Goal: Information Seeking & Learning: Learn about a topic

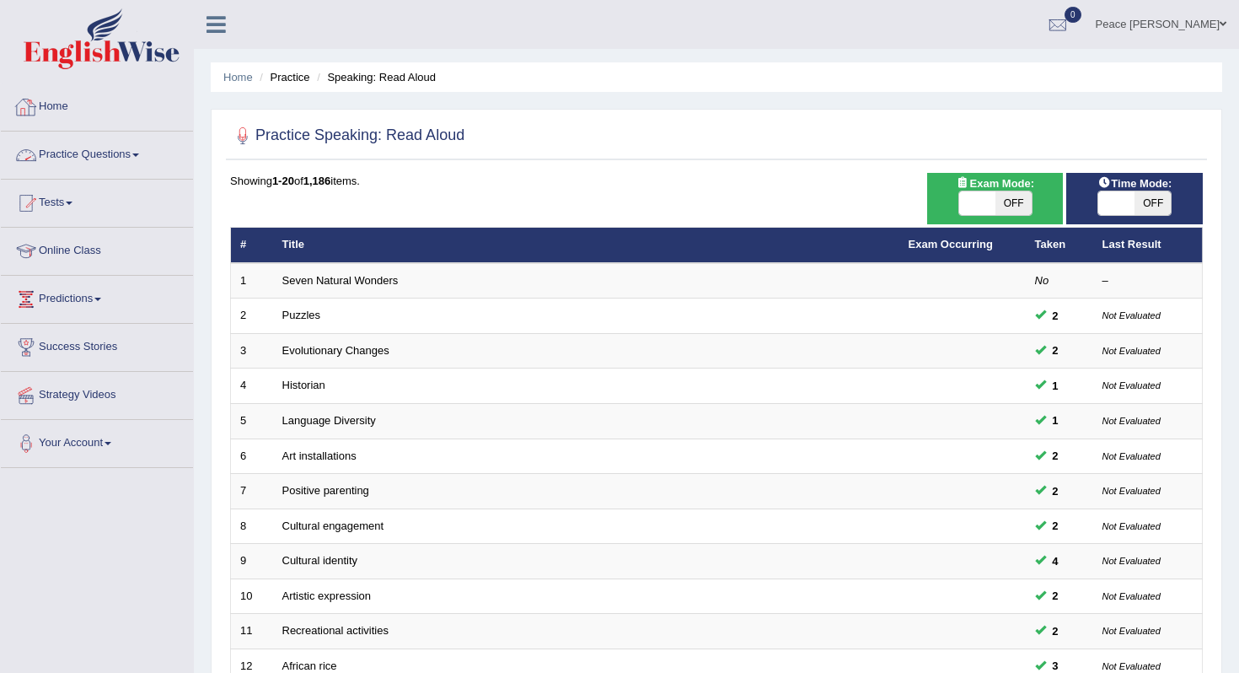
click at [89, 153] on link "Practice Questions" at bounding box center [97, 152] width 192 height 42
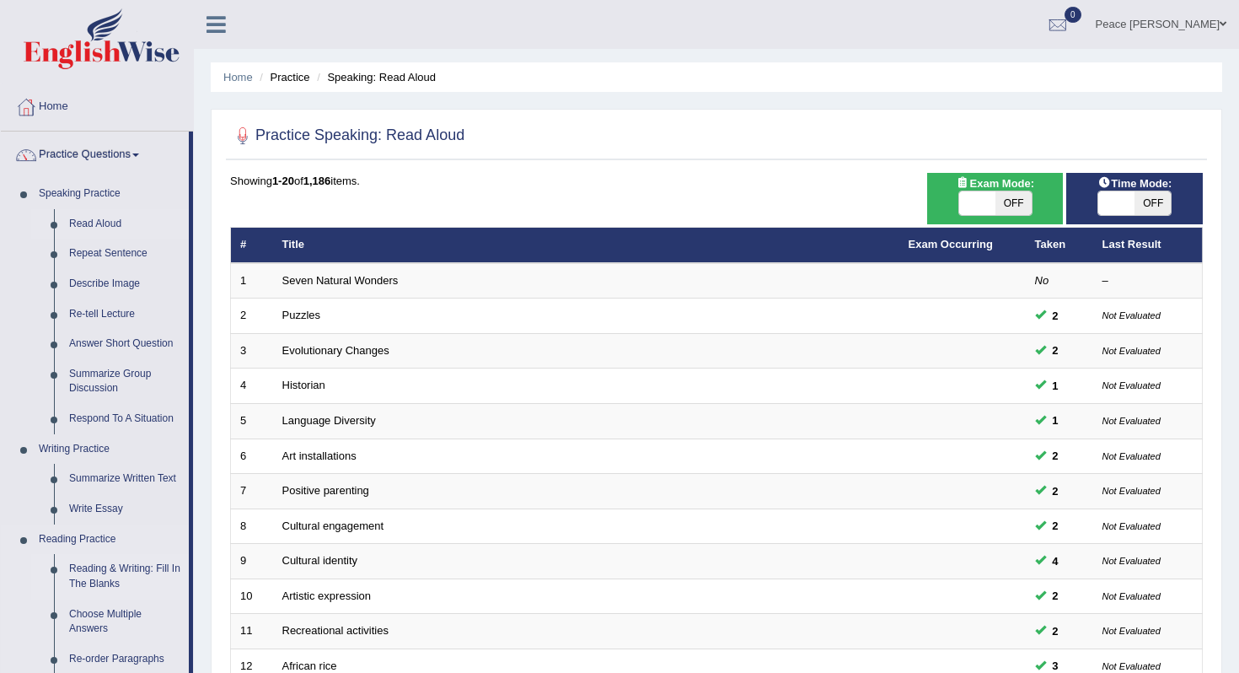
click at [102, 576] on link "Reading & Writing: Fill In The Blanks" at bounding box center [125, 576] width 127 height 45
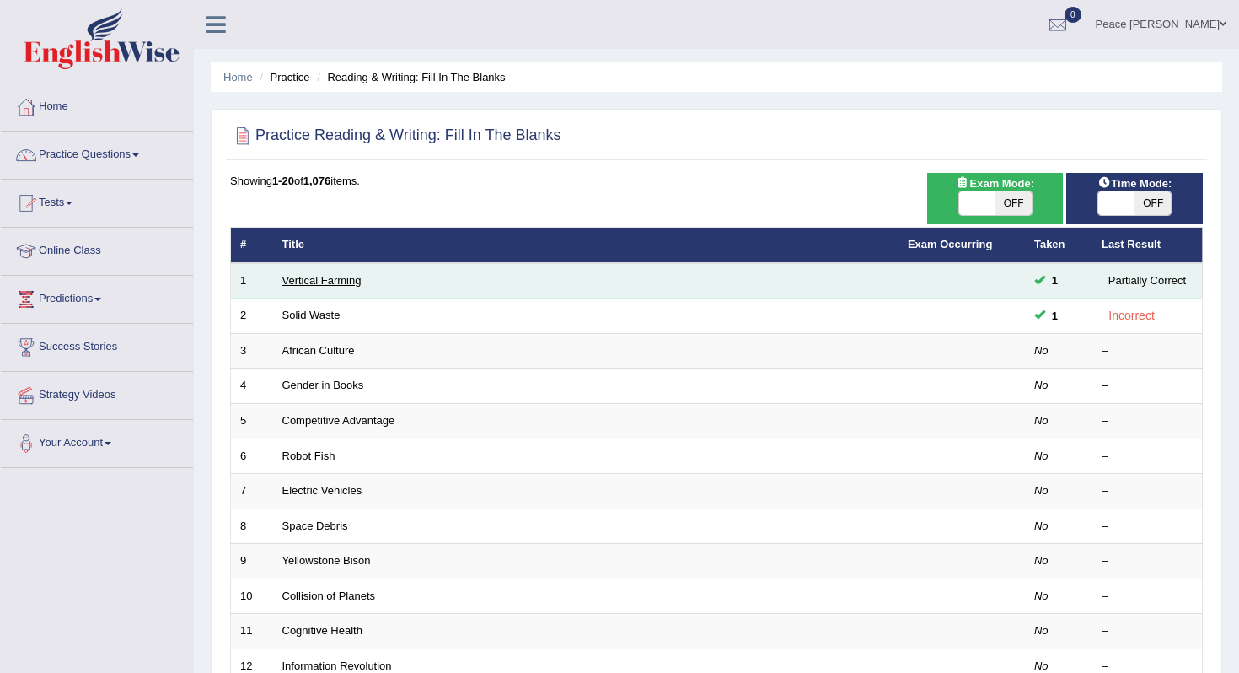
click at [326, 283] on link "Vertical Farming" at bounding box center [321, 280] width 79 height 13
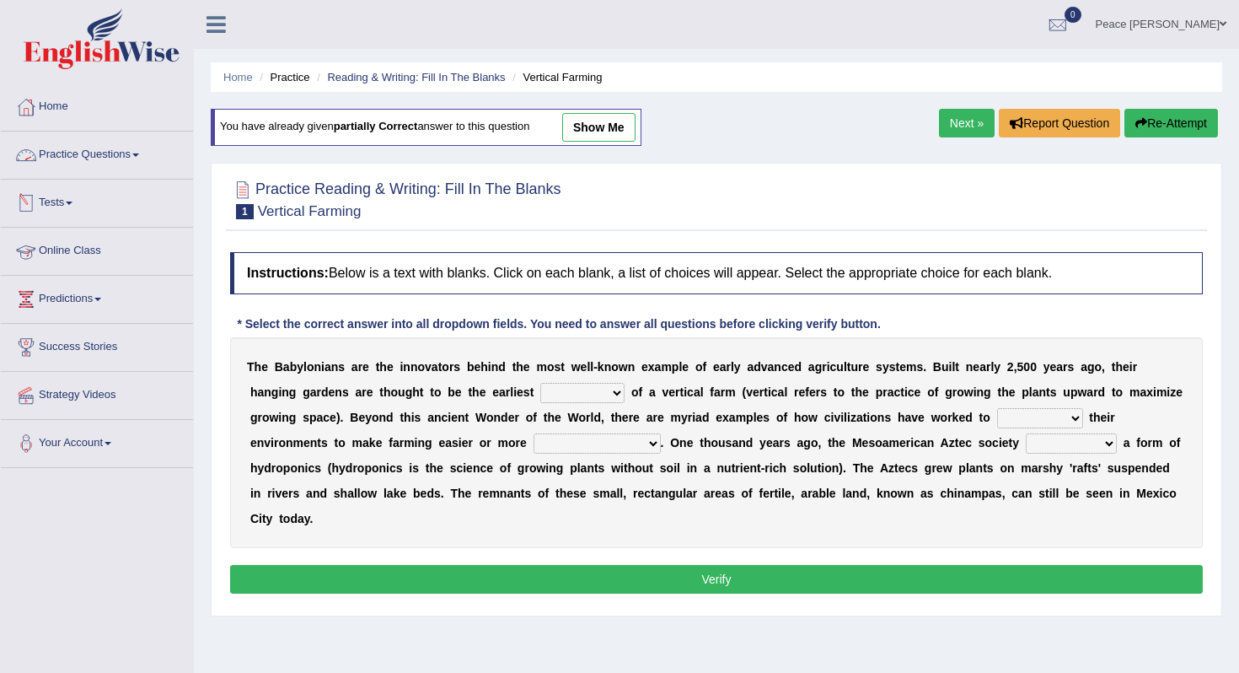
click at [67, 201] on link "Tests" at bounding box center [97, 201] width 192 height 42
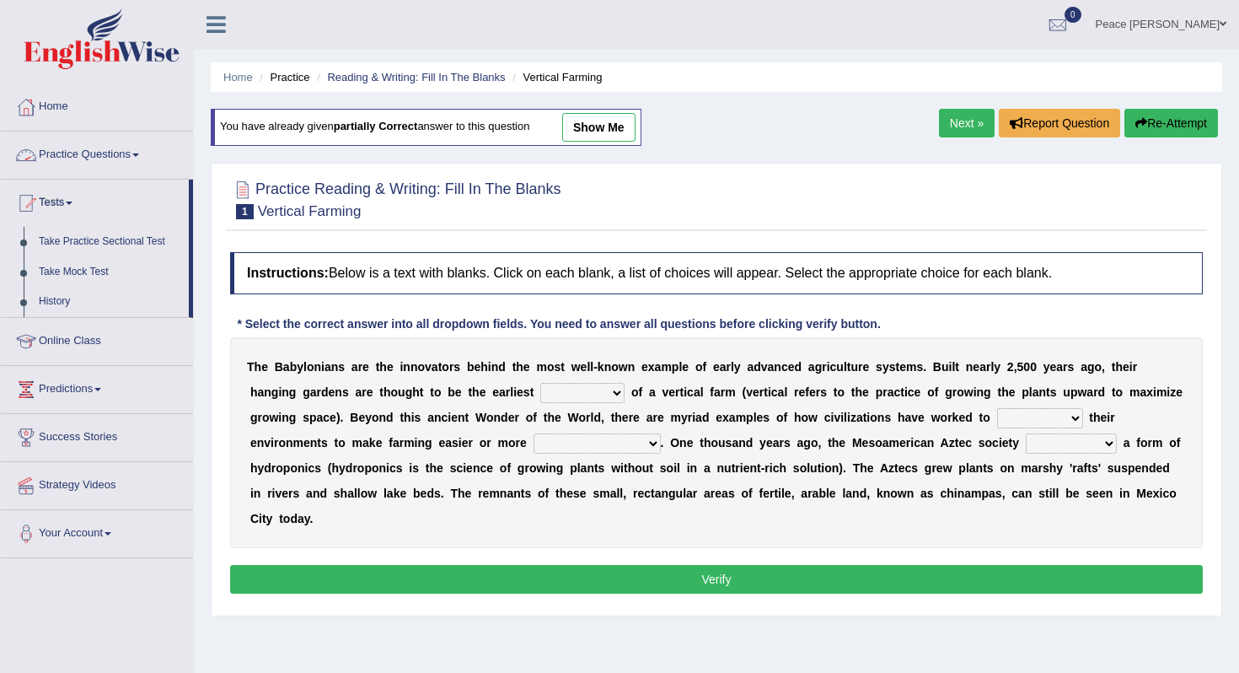
click at [113, 158] on link "Practice Questions" at bounding box center [97, 152] width 192 height 42
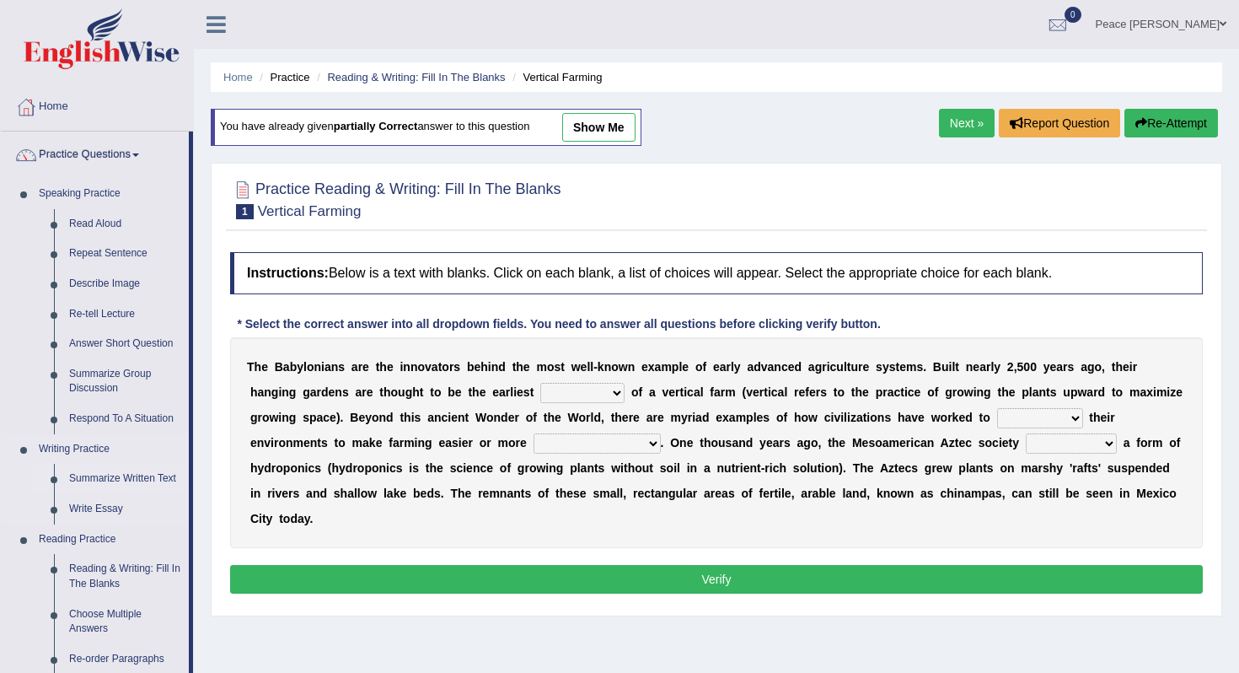
click at [110, 490] on link "Summarize Written Text" at bounding box center [125, 479] width 127 height 30
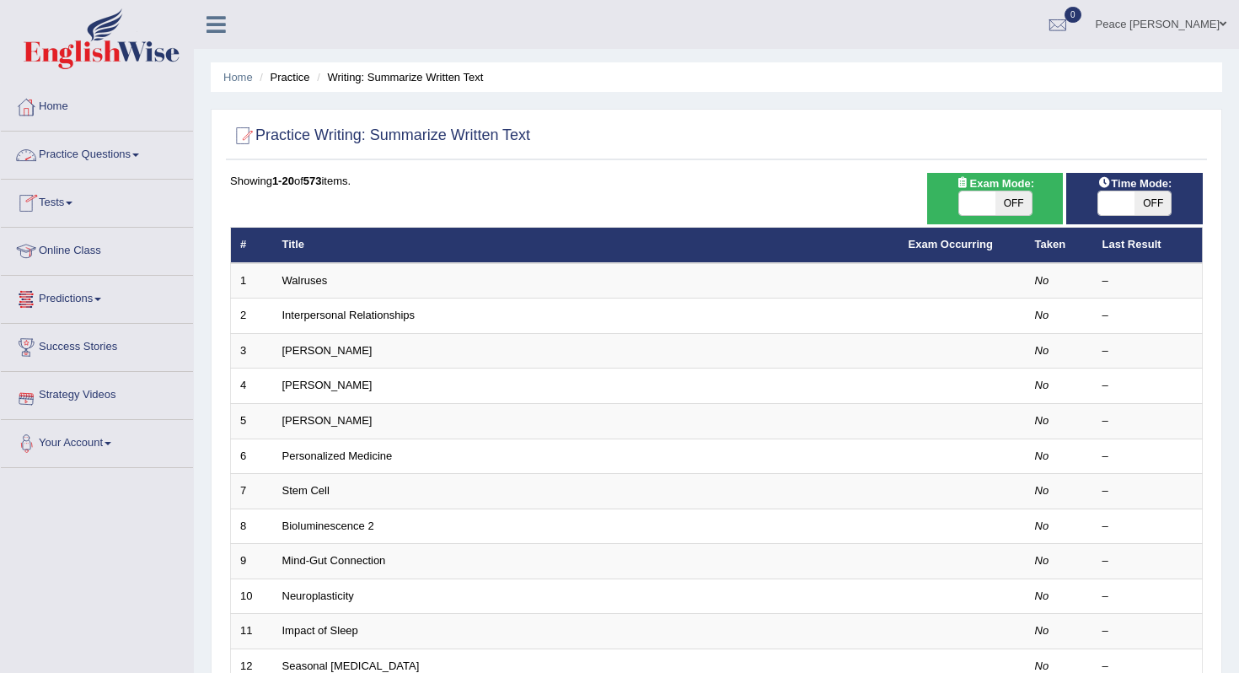
click at [131, 153] on link "Practice Questions" at bounding box center [97, 152] width 192 height 42
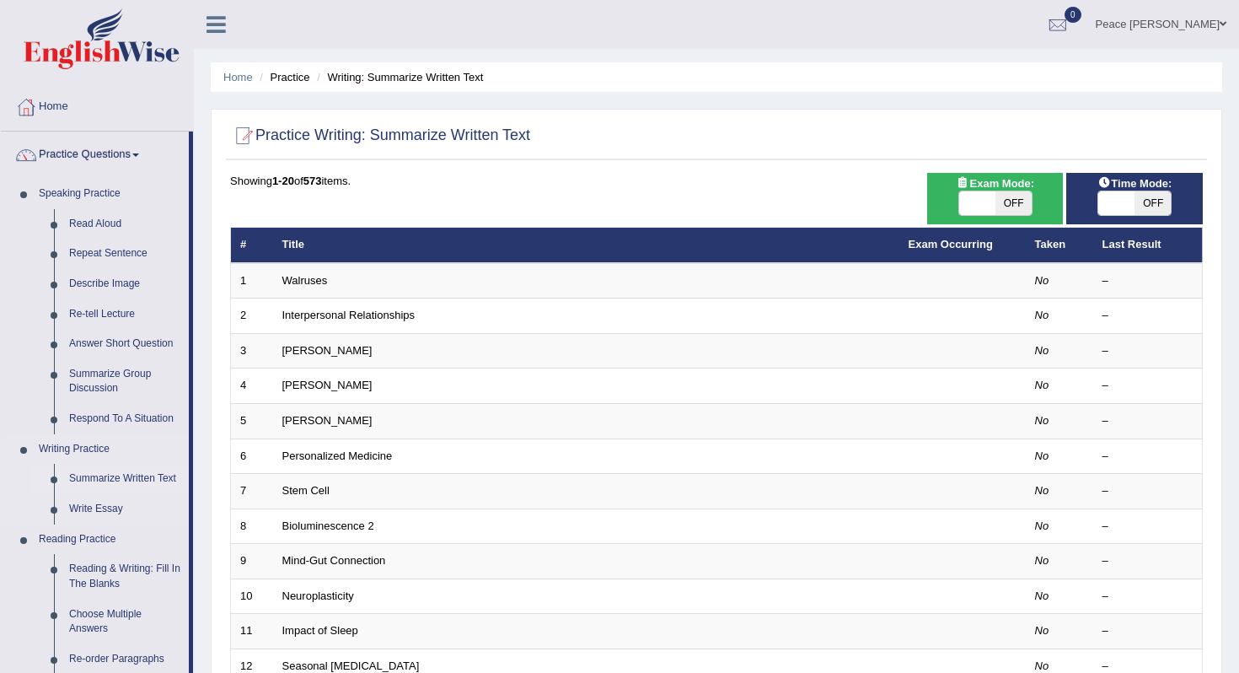
click at [93, 461] on link "Writing Practice" at bounding box center [110, 449] width 158 height 30
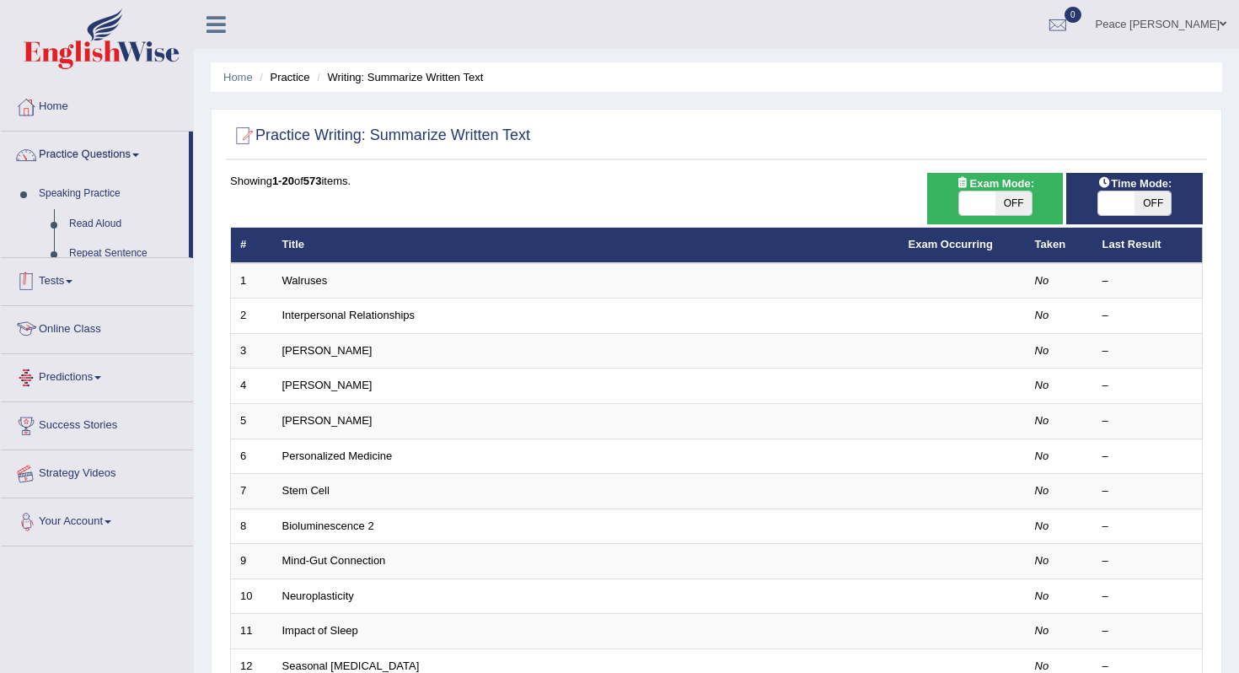
click at [93, 461] on ul "Home Practice Questions Speaking Practice Read Aloud Repeat Sentence Describe I…" at bounding box center [97, 314] width 192 height 463
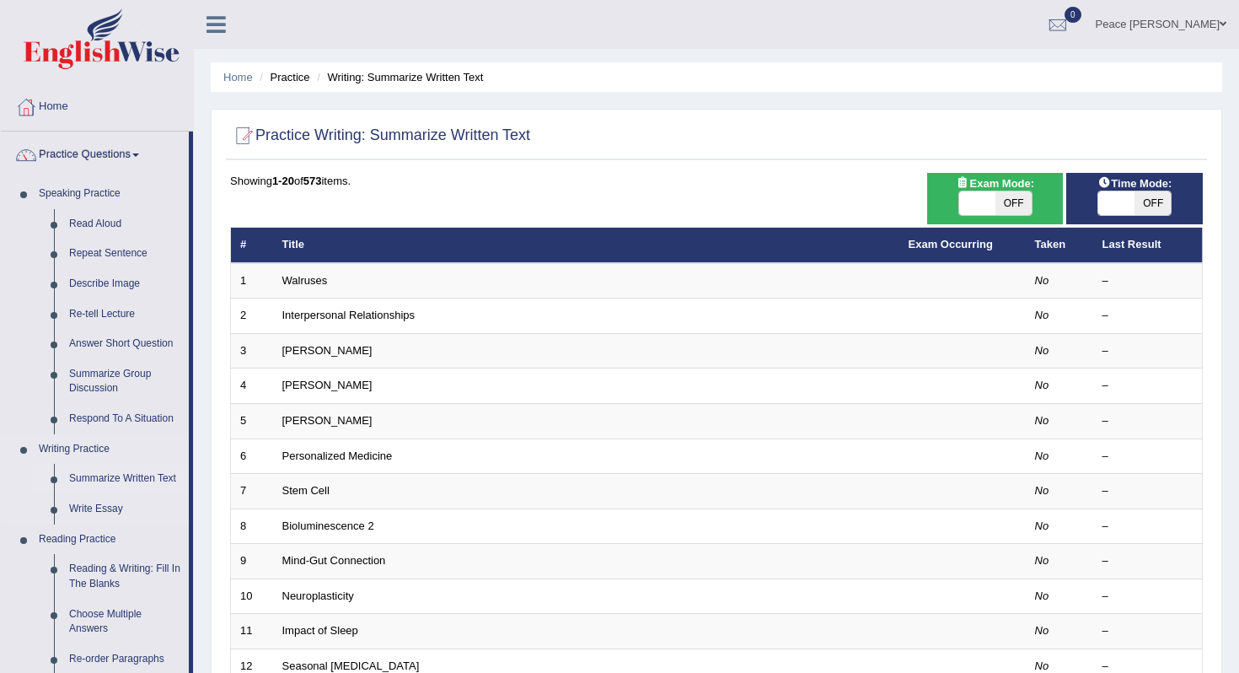
click at [80, 450] on link "Writing Practice" at bounding box center [110, 449] width 158 height 30
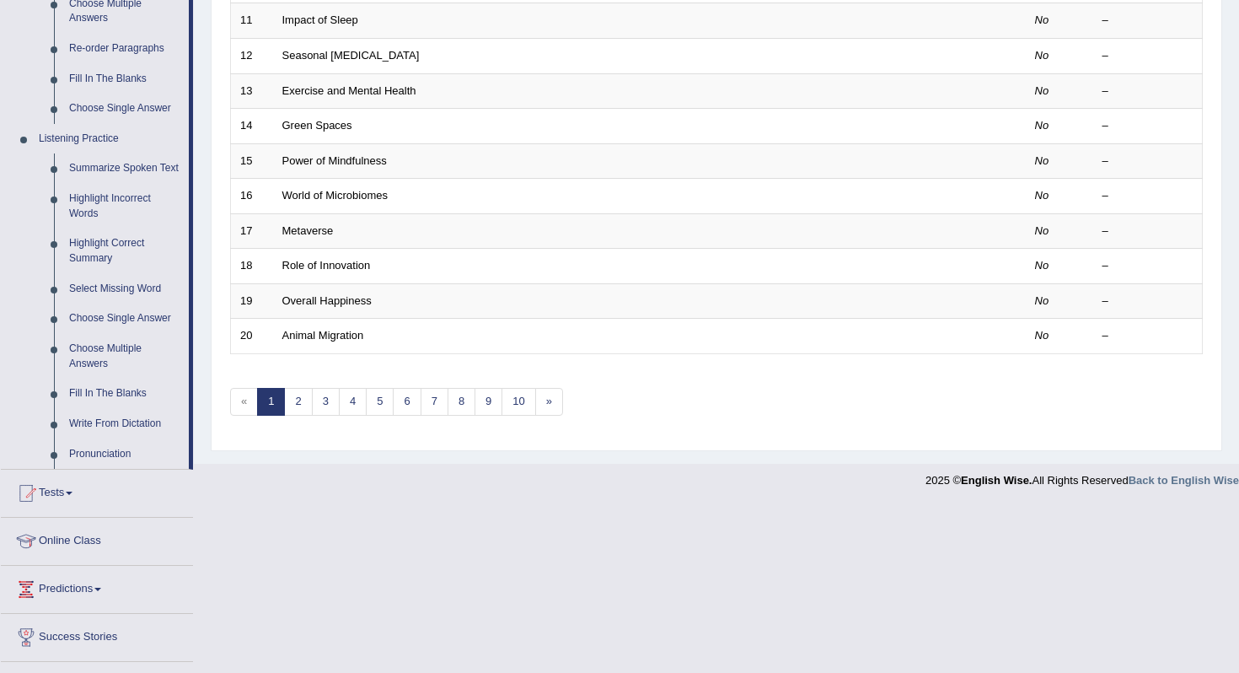
scroll to position [607, 0]
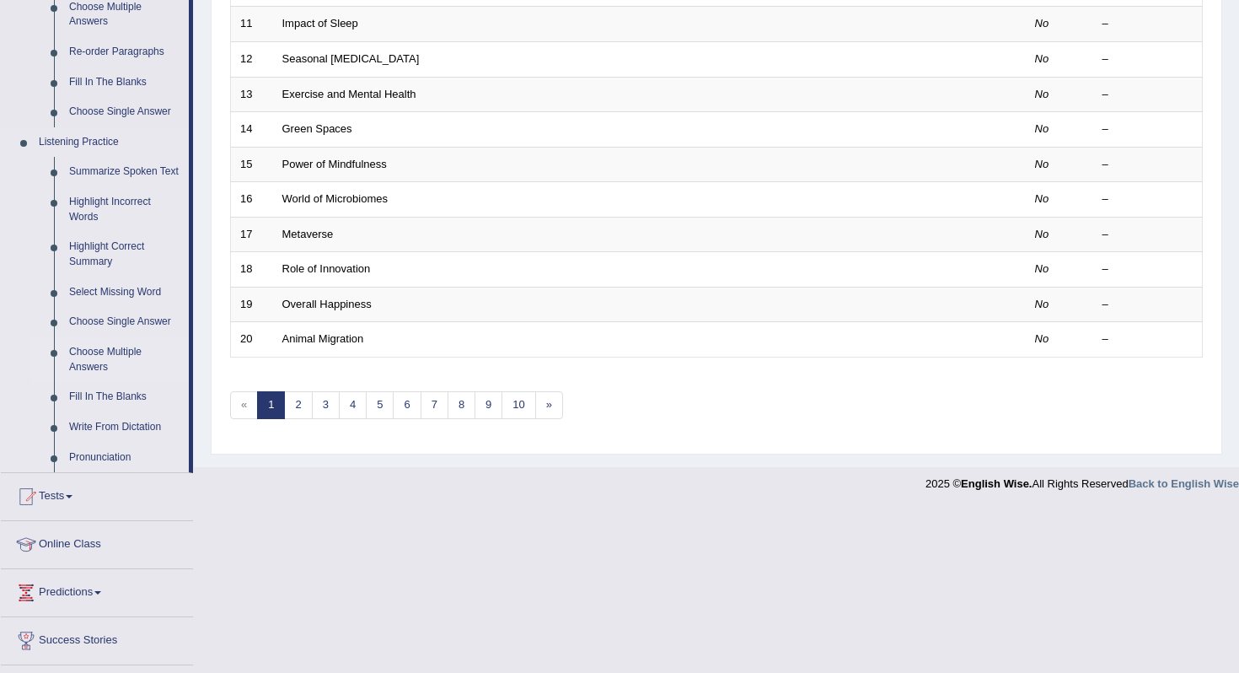
click at [91, 368] on link "Choose Multiple Answers" at bounding box center [125, 359] width 127 height 45
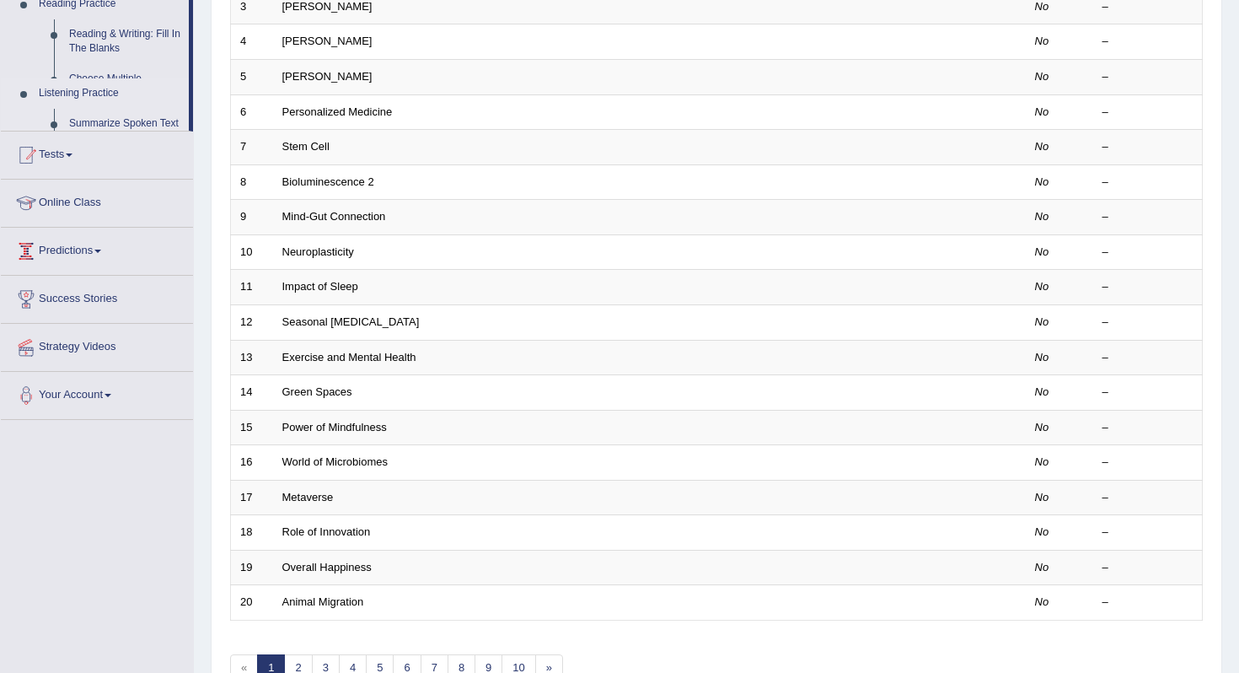
scroll to position [200, 0]
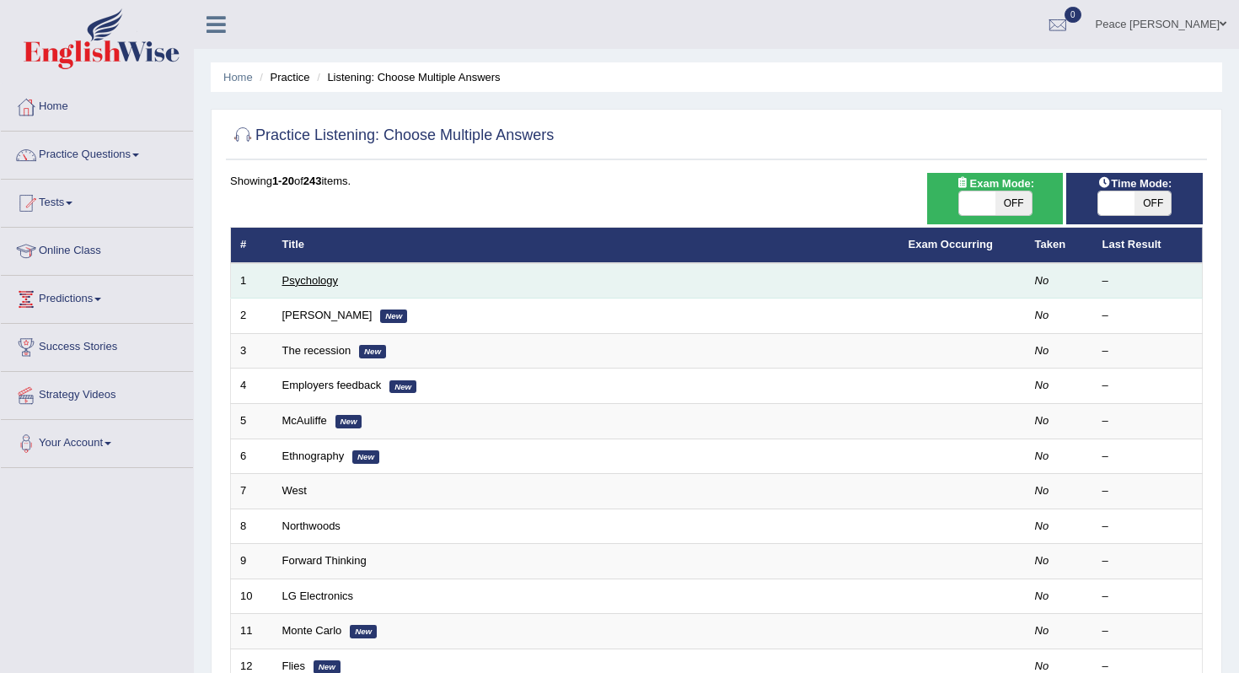
click at [312, 281] on link "Psychology" at bounding box center [310, 280] width 56 height 13
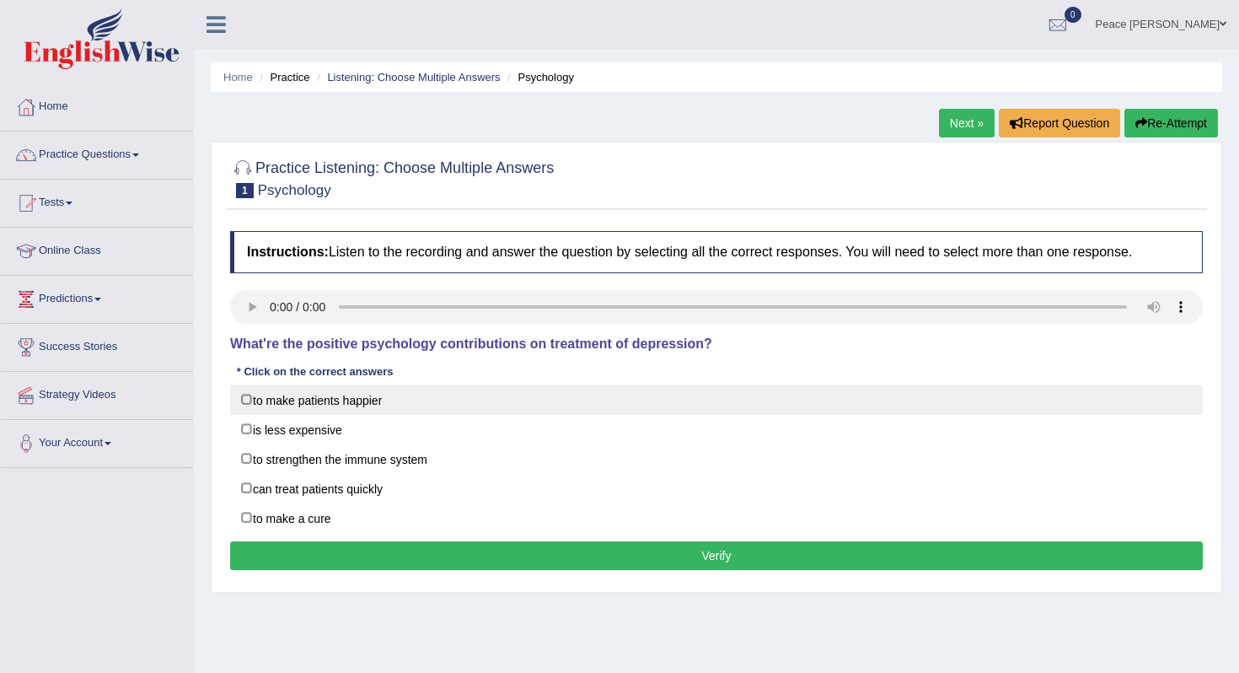
click at [247, 394] on label "to make patients happier" at bounding box center [716, 399] width 973 height 30
checkbox input "true"
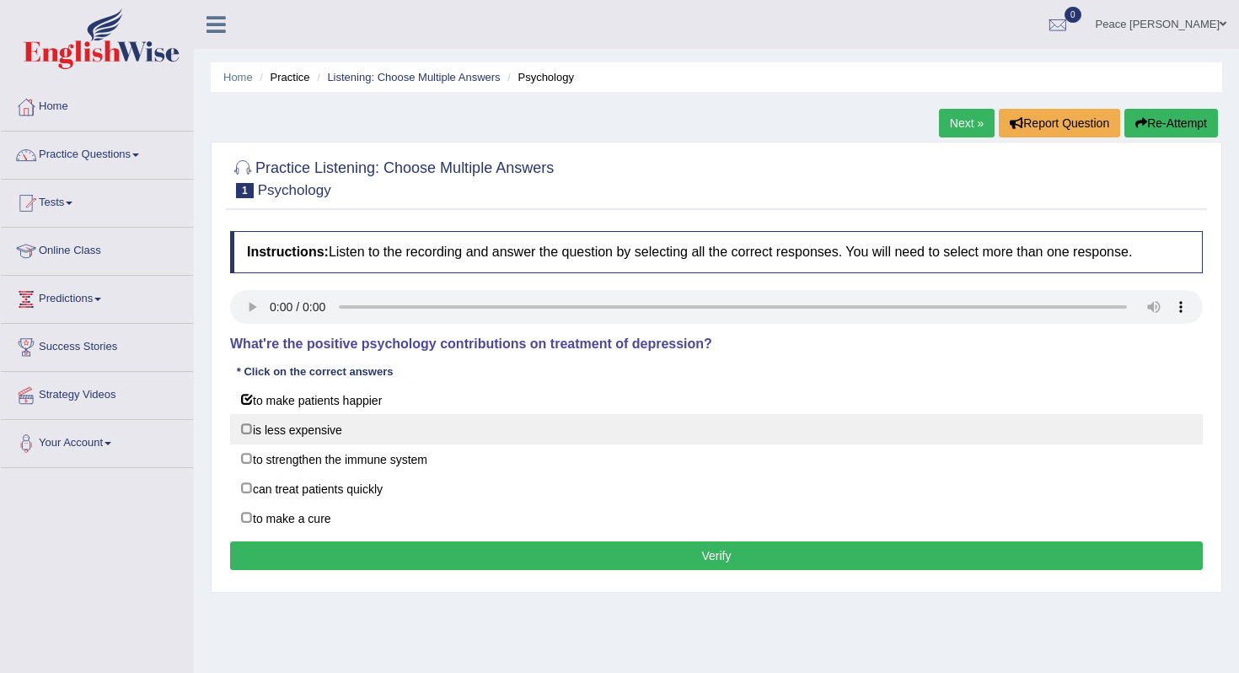
click at [247, 426] on label "is less expensive" at bounding box center [716, 429] width 973 height 30
click at [246, 427] on label "is less expensive" at bounding box center [716, 429] width 973 height 30
checkbox input "false"
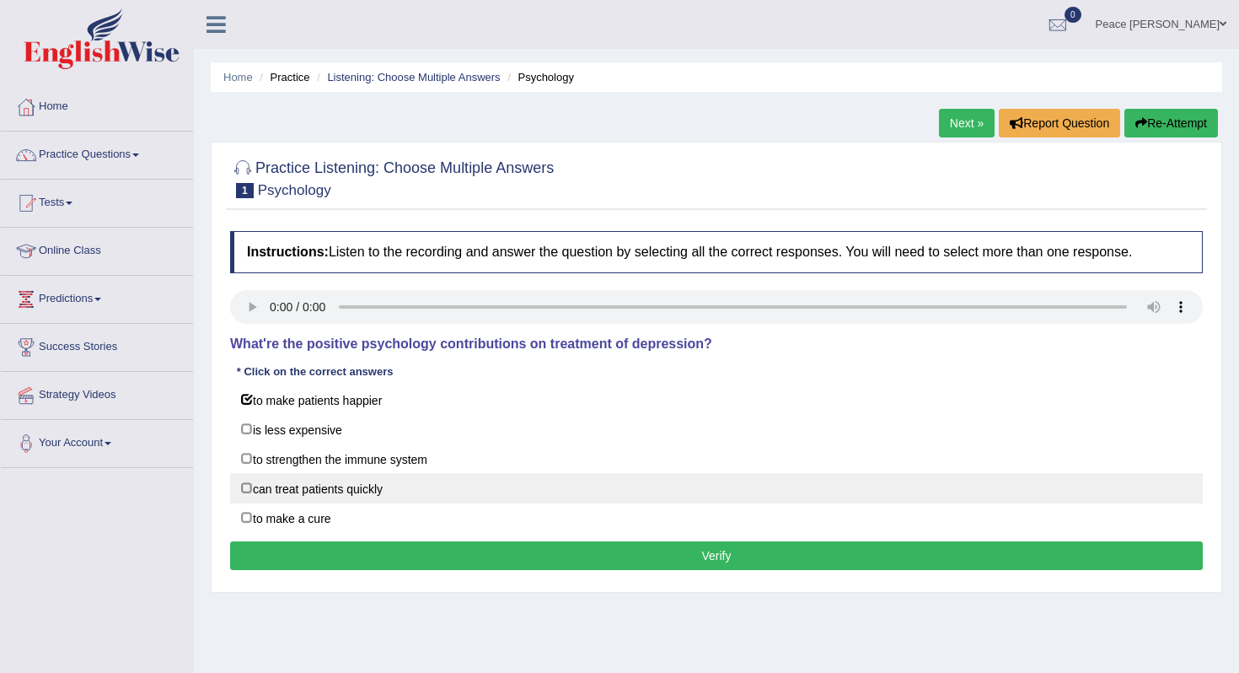
click at [244, 486] on label "can treat patients quickly" at bounding box center [716, 488] width 973 height 30
checkbox input "true"
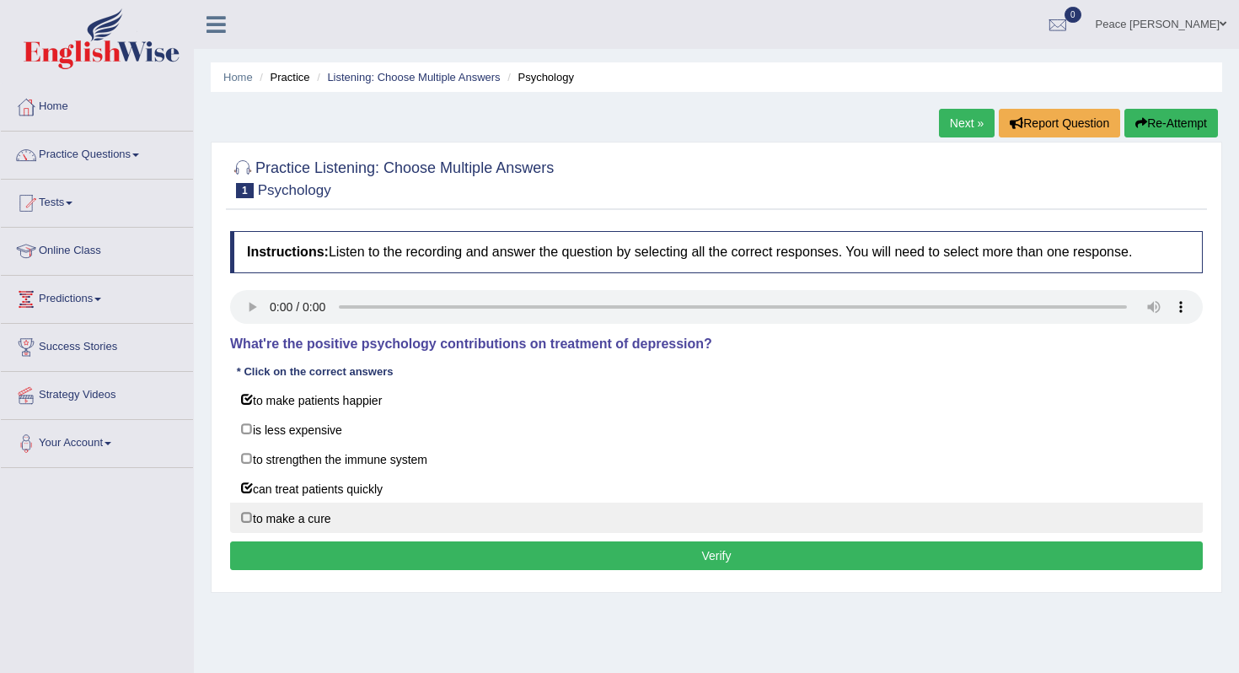
click at [248, 517] on label "to make a cure" at bounding box center [716, 517] width 973 height 30
checkbox input "true"
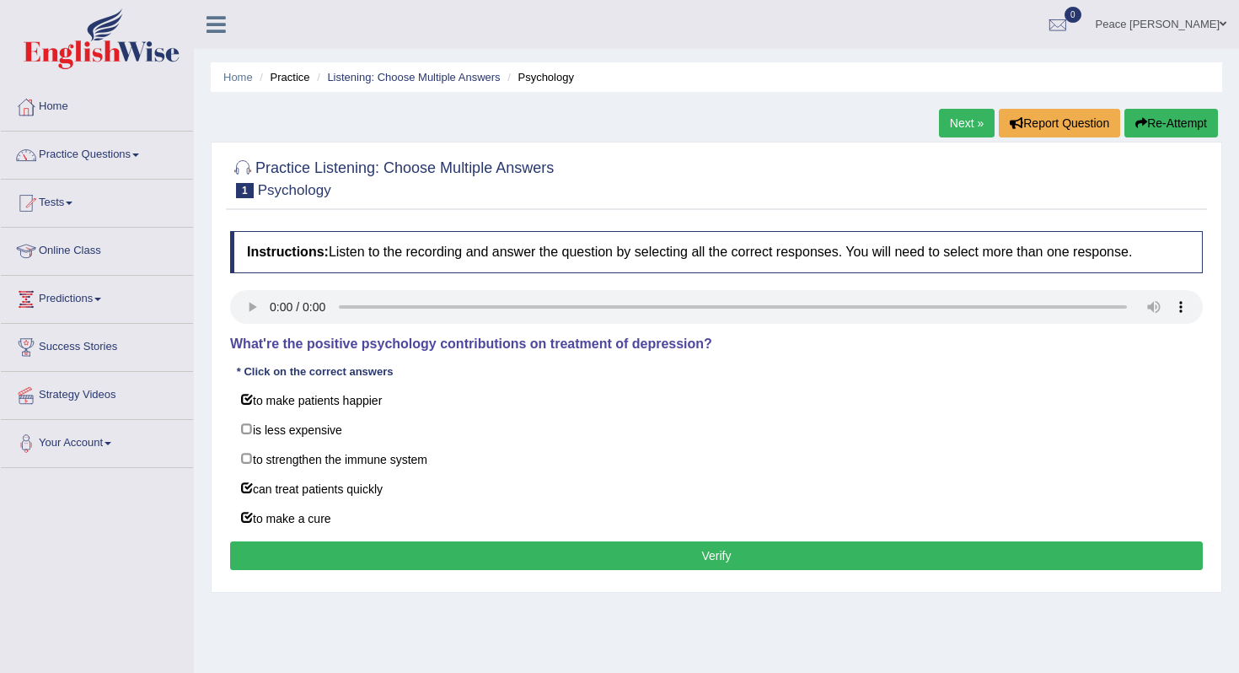
click at [316, 546] on button "Verify" at bounding box center [716, 555] width 973 height 29
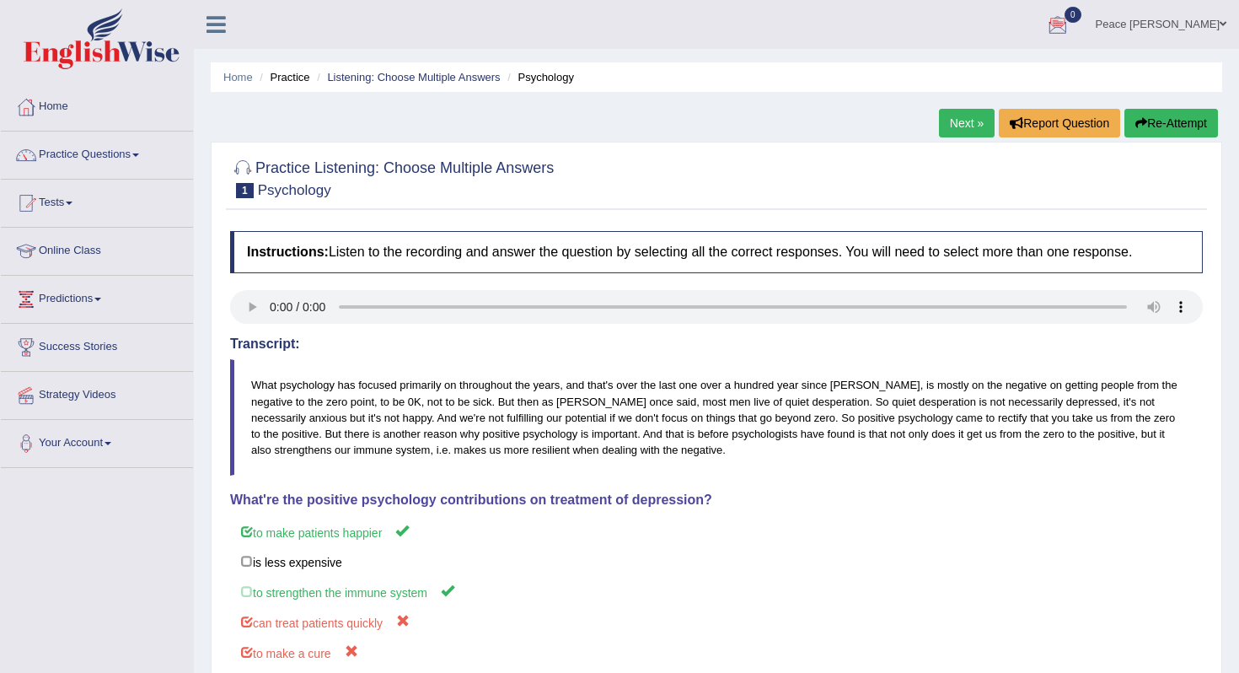
click at [965, 121] on link "Next »" at bounding box center [967, 123] width 56 height 29
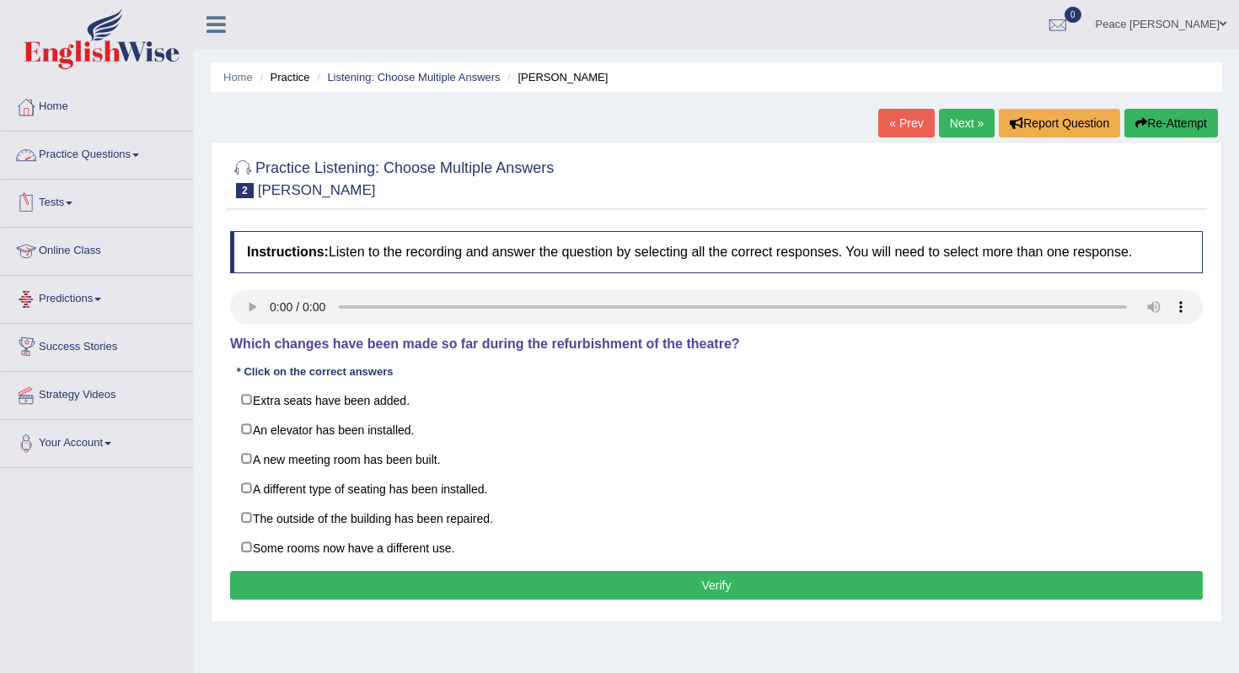
click at [121, 154] on link "Practice Questions" at bounding box center [97, 152] width 192 height 42
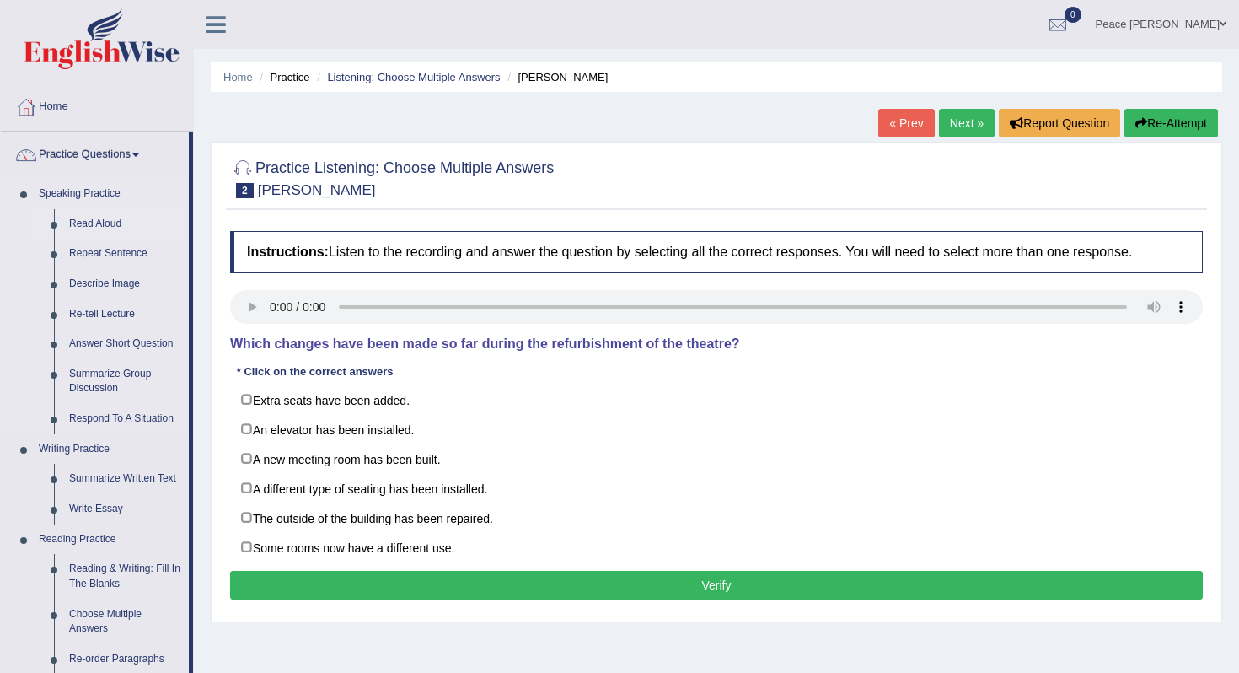
click at [115, 218] on link "Read Aloud" at bounding box center [125, 224] width 127 height 30
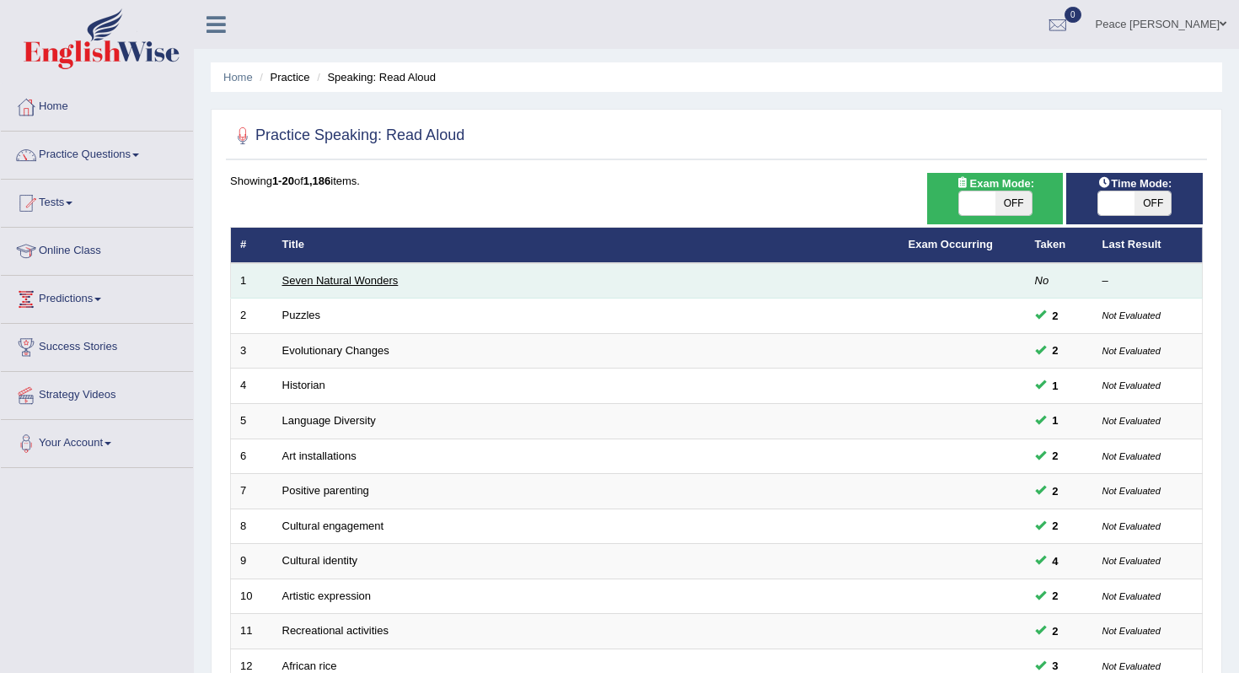
click at [347, 281] on link "Seven Natural Wonders" at bounding box center [340, 280] width 116 height 13
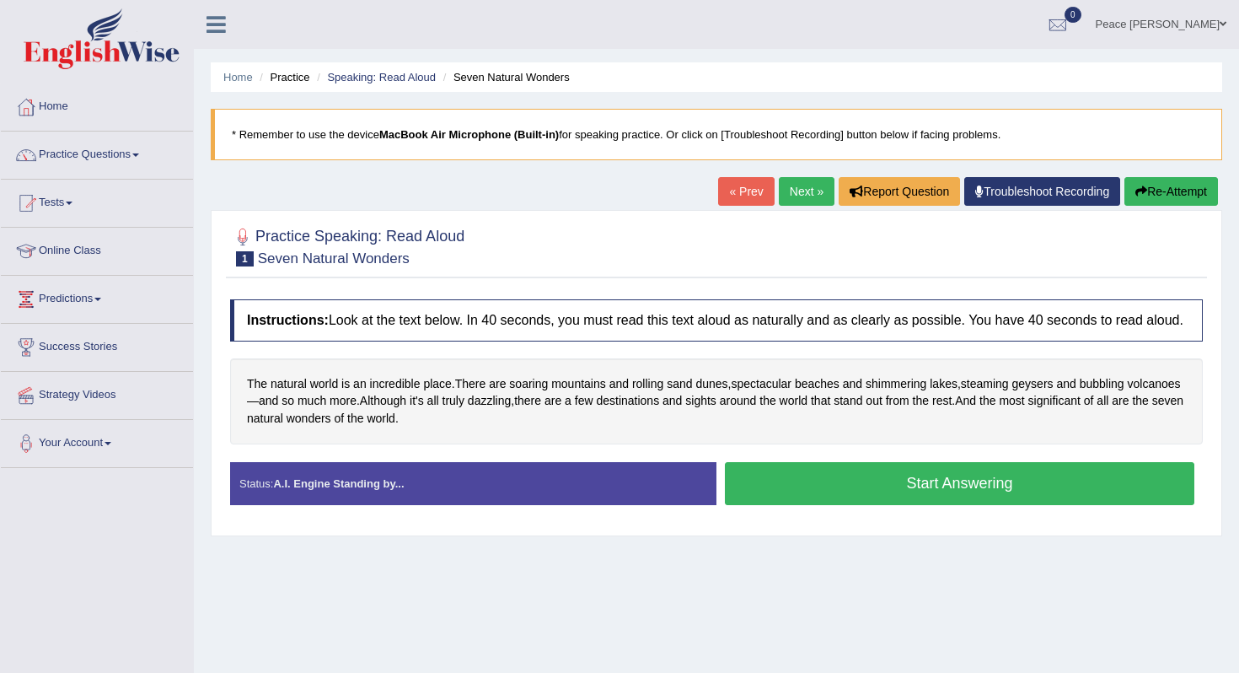
click at [820, 486] on button "Start Answering" at bounding box center [959, 483] width 469 height 43
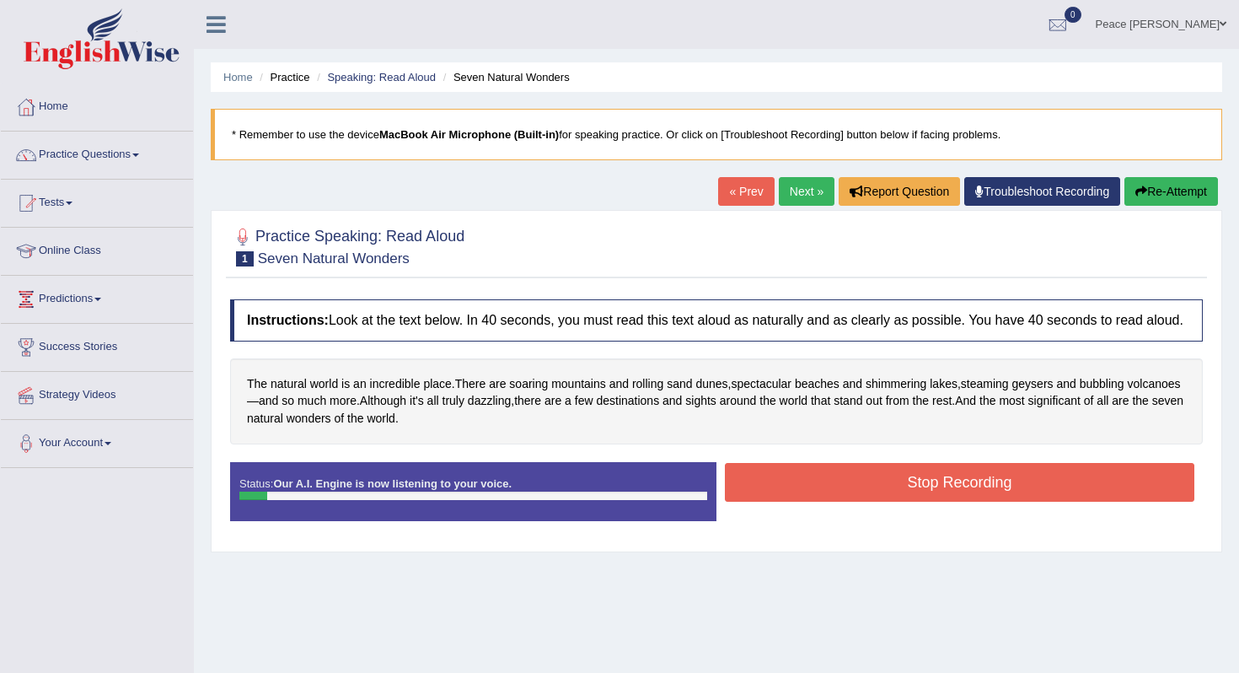
click at [820, 486] on button "Stop Recording" at bounding box center [959, 482] width 469 height 39
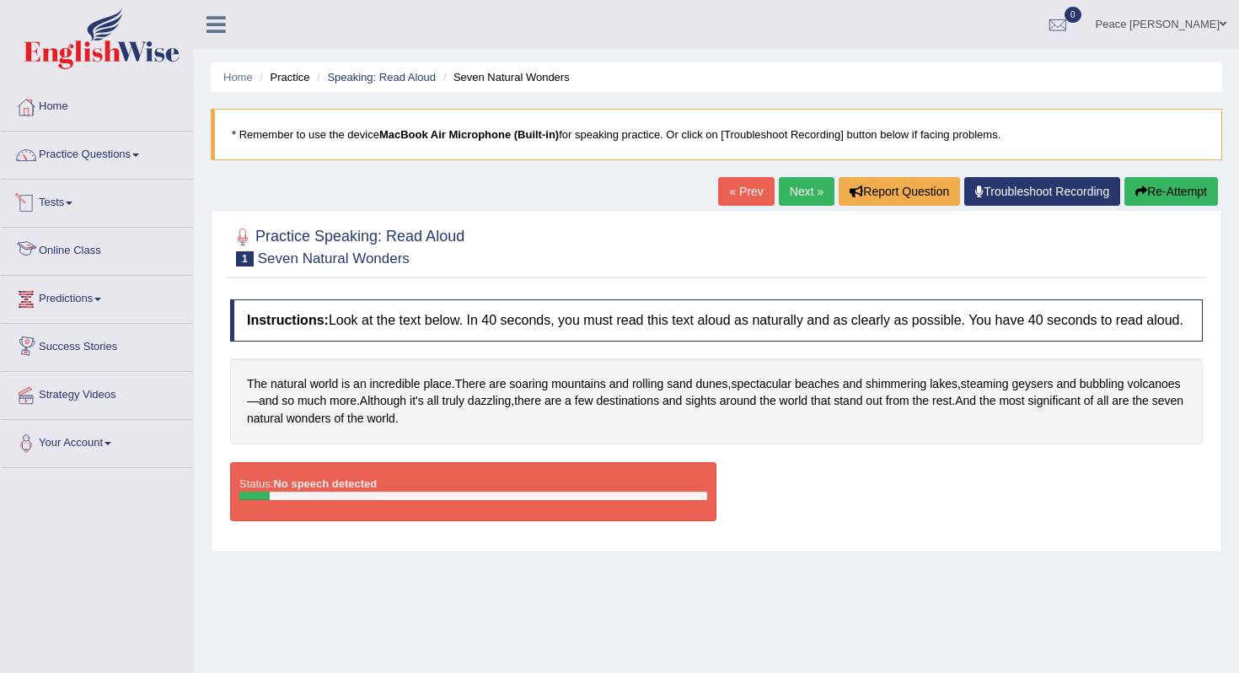
click at [72, 201] on span at bounding box center [69, 202] width 7 height 3
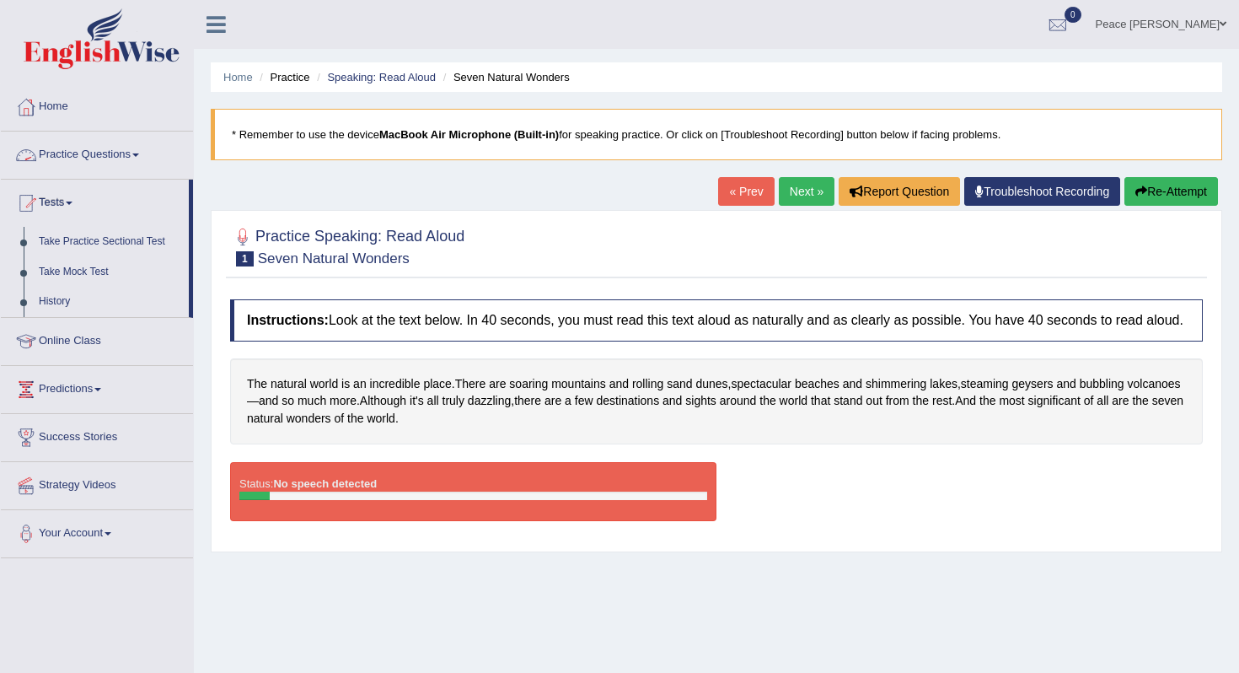
click at [92, 147] on link "Practice Questions" at bounding box center [97, 152] width 192 height 42
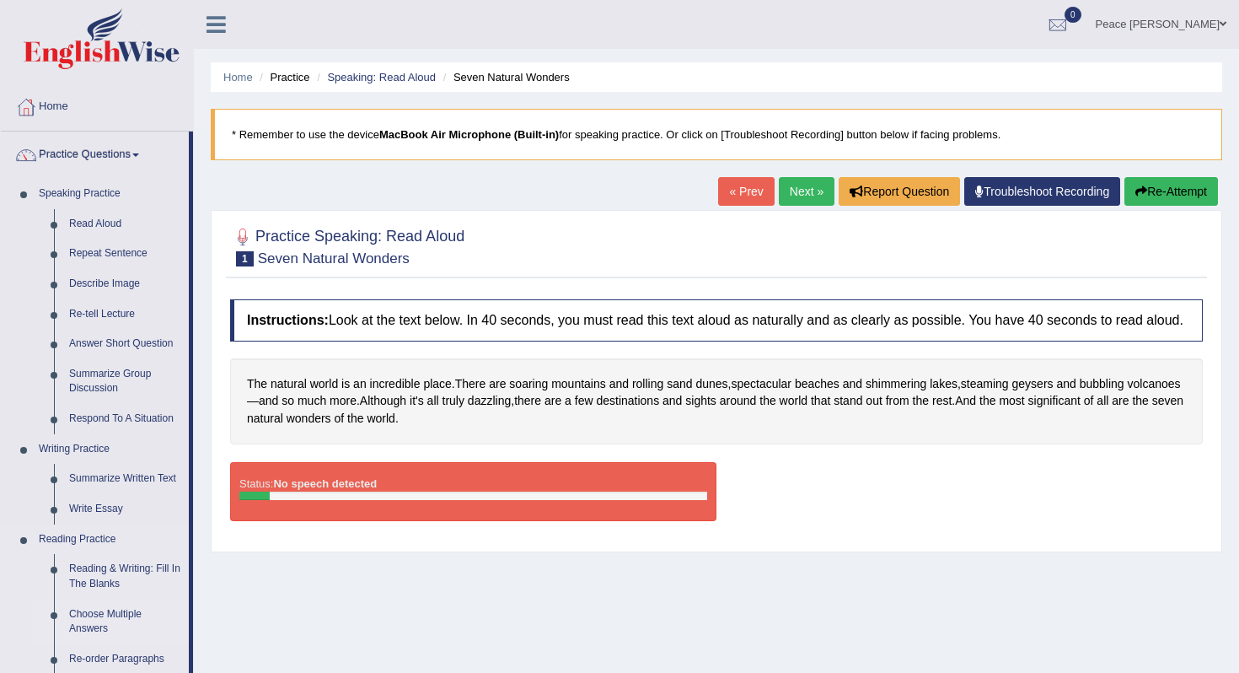
click at [106, 609] on link "Choose Multiple Answers" at bounding box center [125, 621] width 127 height 45
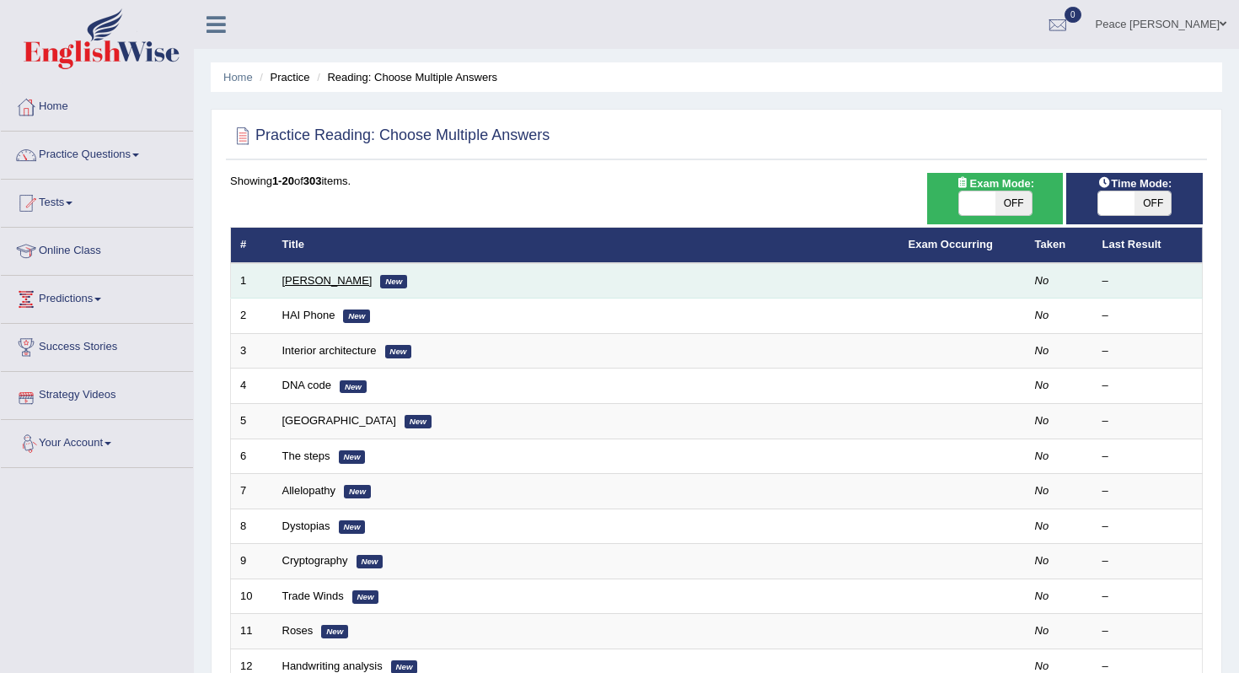
click at [324, 286] on link "[PERSON_NAME]" at bounding box center [327, 280] width 90 height 13
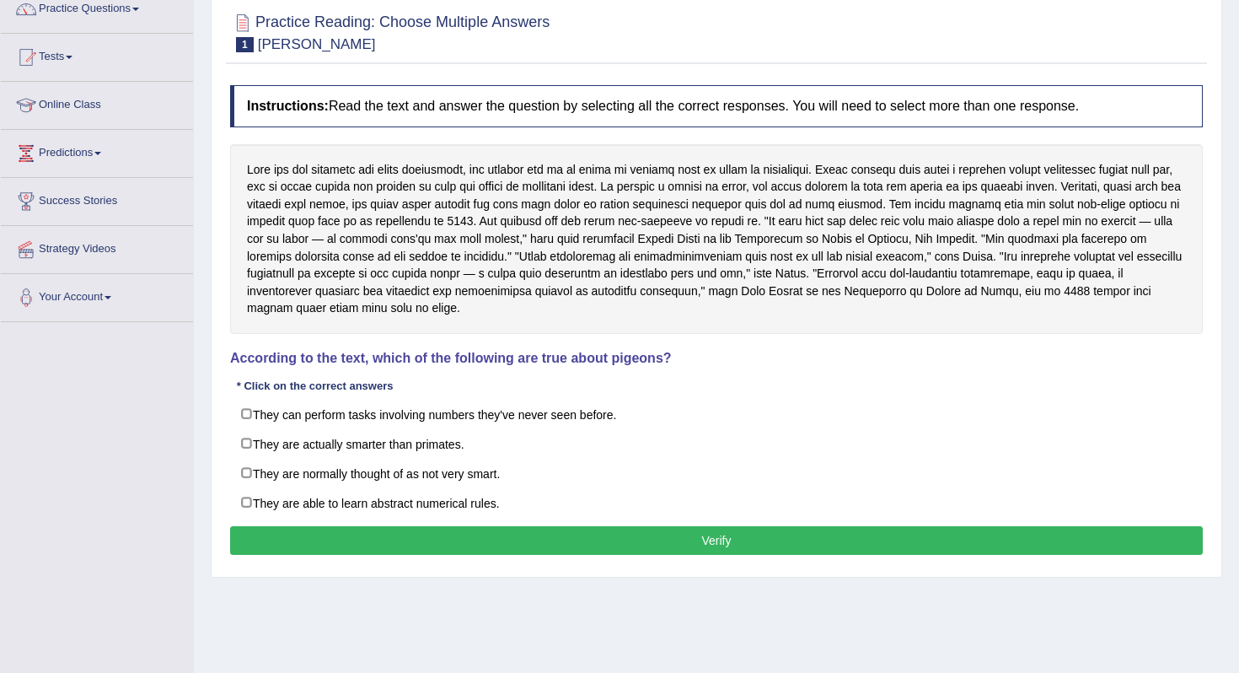
scroll to position [145, 0]
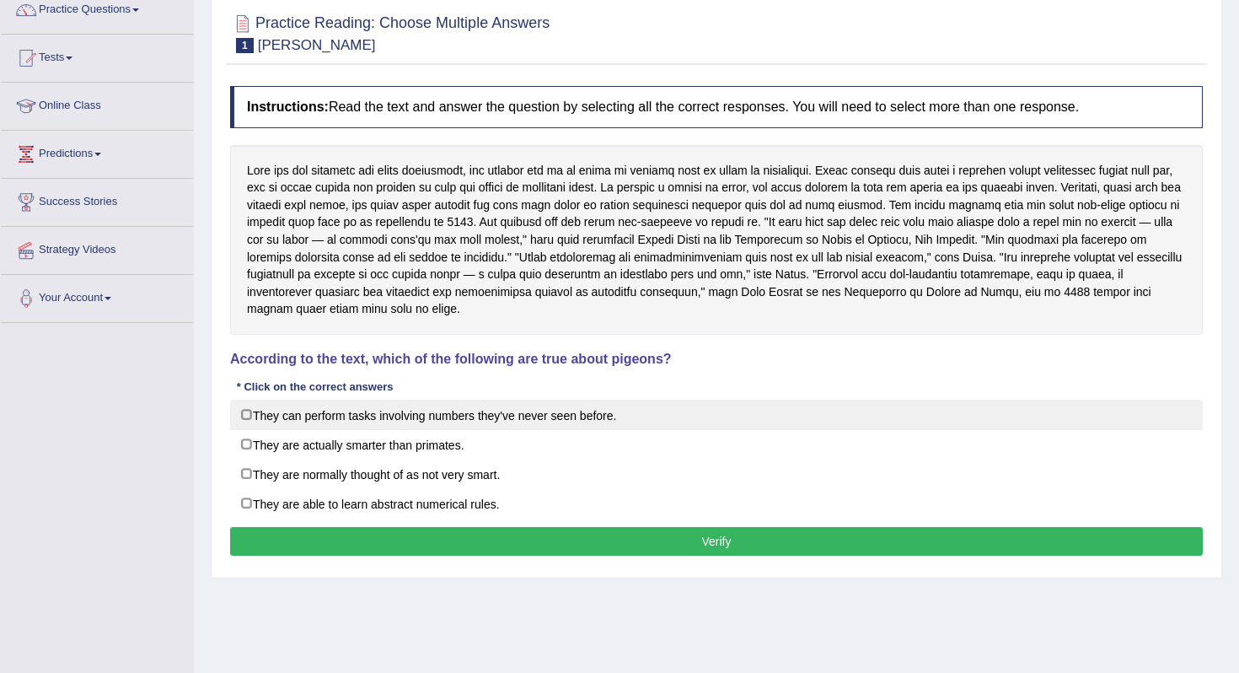
click at [632, 424] on label "They can perform tasks involving numbers they've never seen before." at bounding box center [716, 414] width 973 height 30
checkbox input "false"
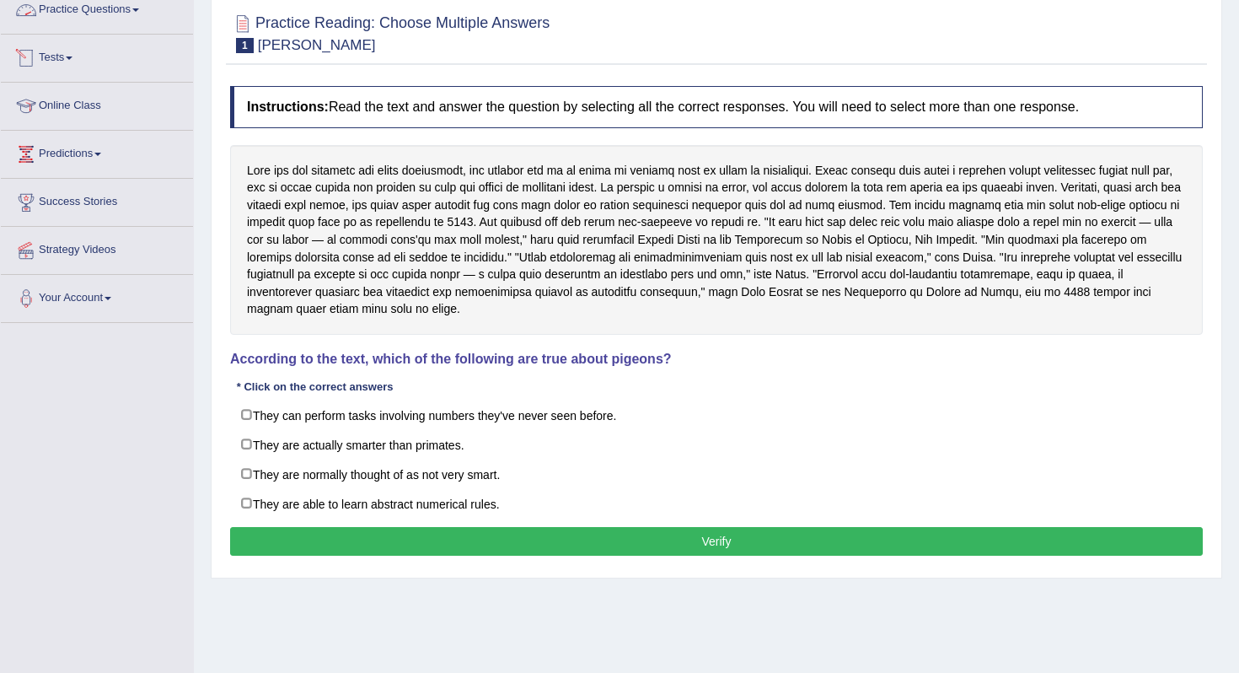
click at [72, 56] on span at bounding box center [69, 57] width 7 height 3
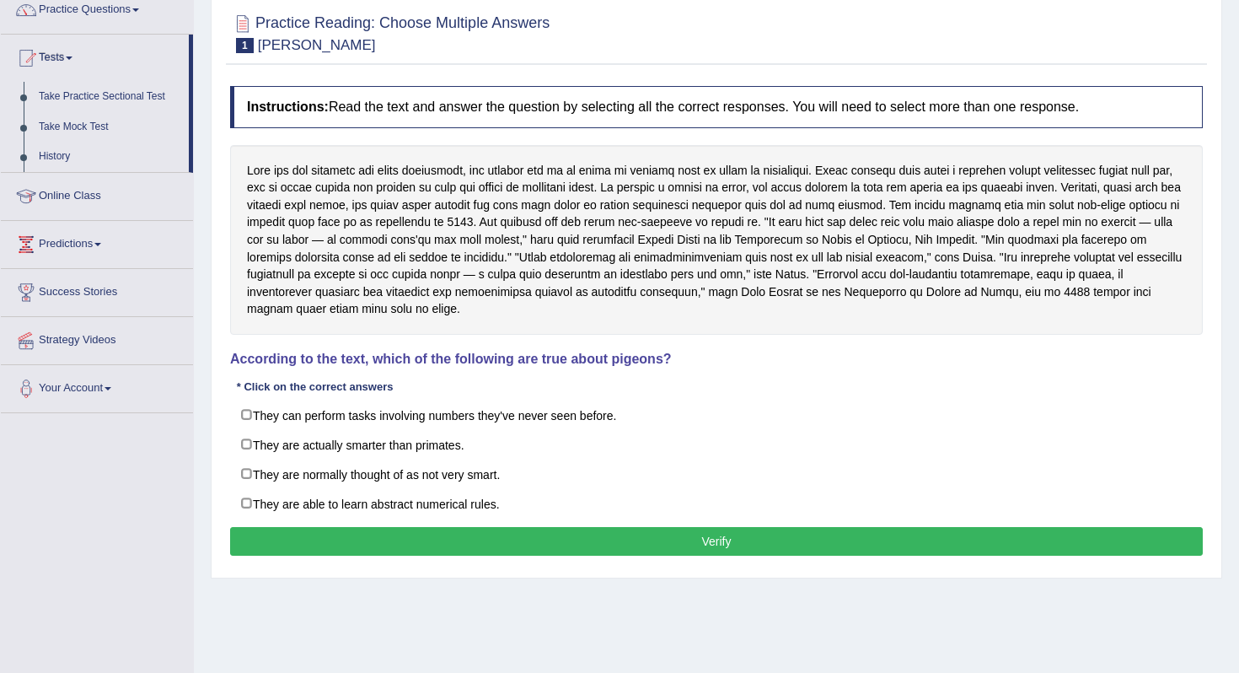
click at [70, 57] on link "Tests" at bounding box center [95, 56] width 188 height 42
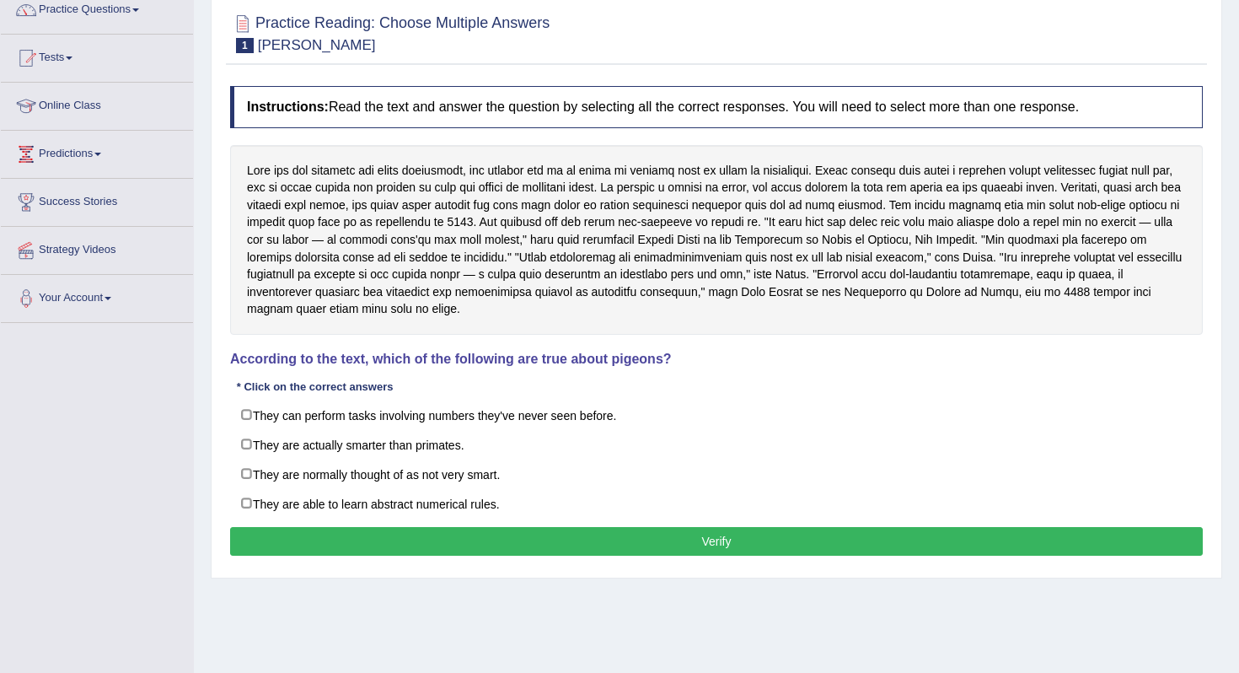
click at [71, 57] on link "Tests" at bounding box center [97, 56] width 192 height 42
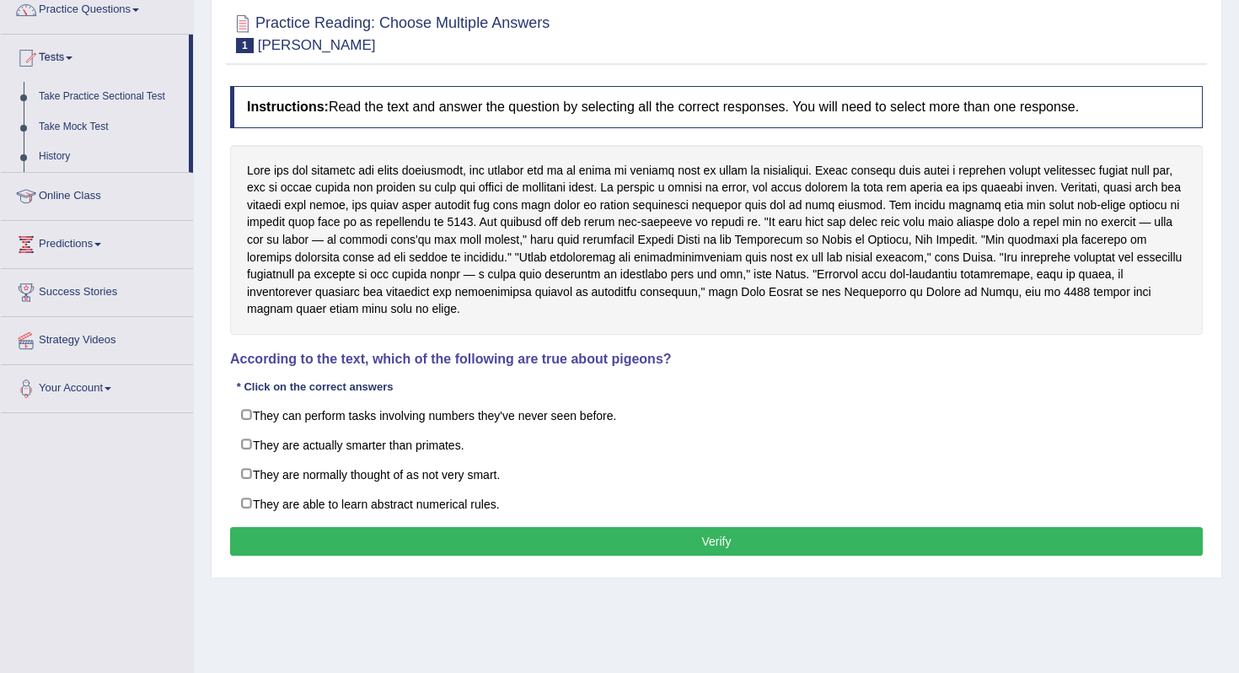
drag, startPoint x: 192, startPoint y: 44, endPoint x: 193, endPoint y: 4, distance: 39.6
click at [193, 4] on div "Home Practice Questions Speaking Practice Read Aloud Repeat Sentence Describe I…" at bounding box center [96, 175] width 217 height 474
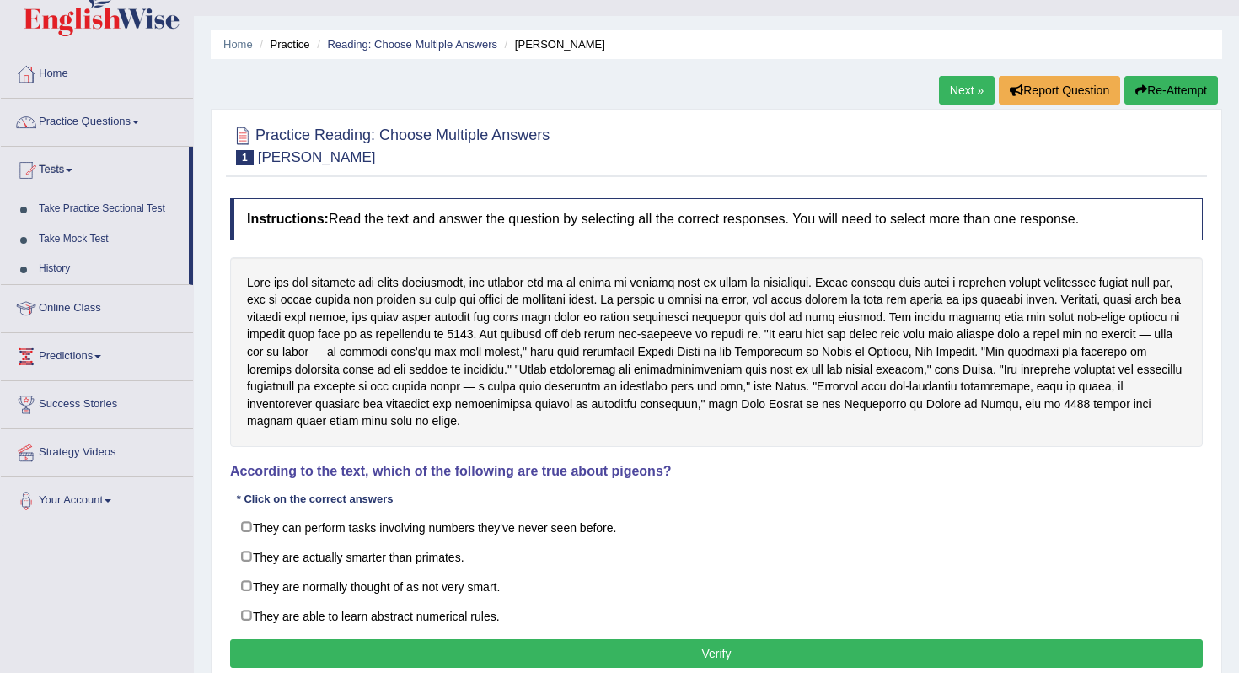
scroll to position [10, 0]
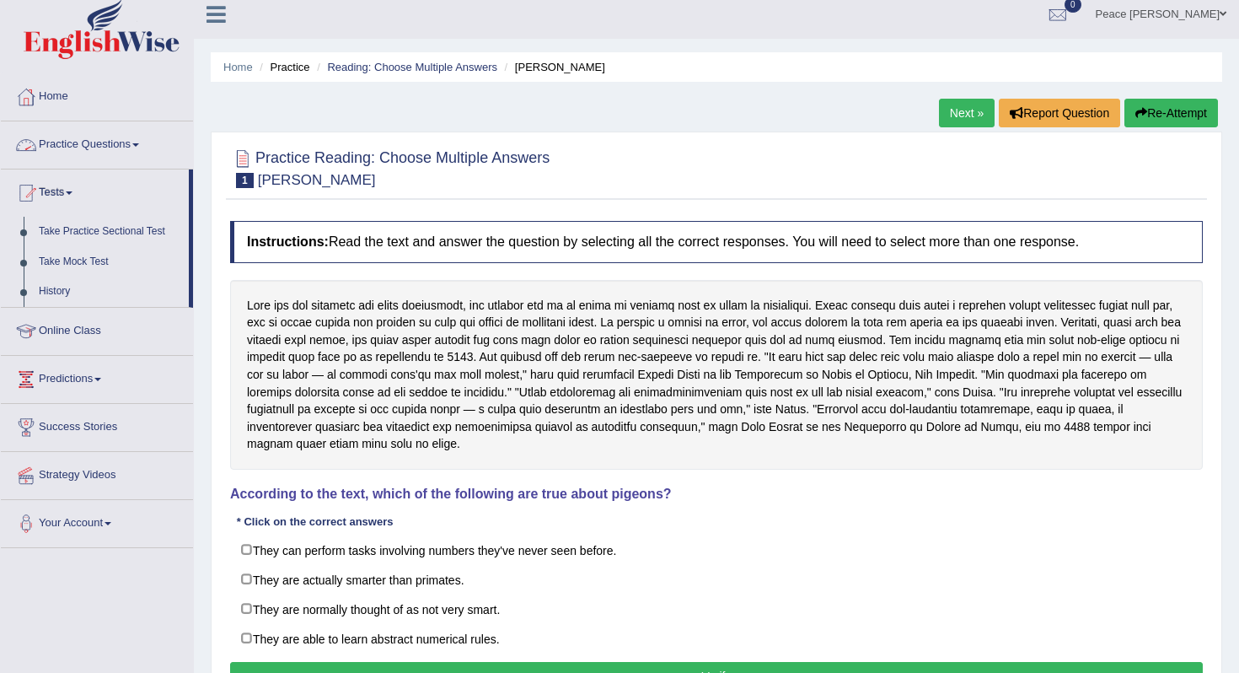
click at [137, 142] on link "Practice Questions" at bounding box center [97, 142] width 192 height 42
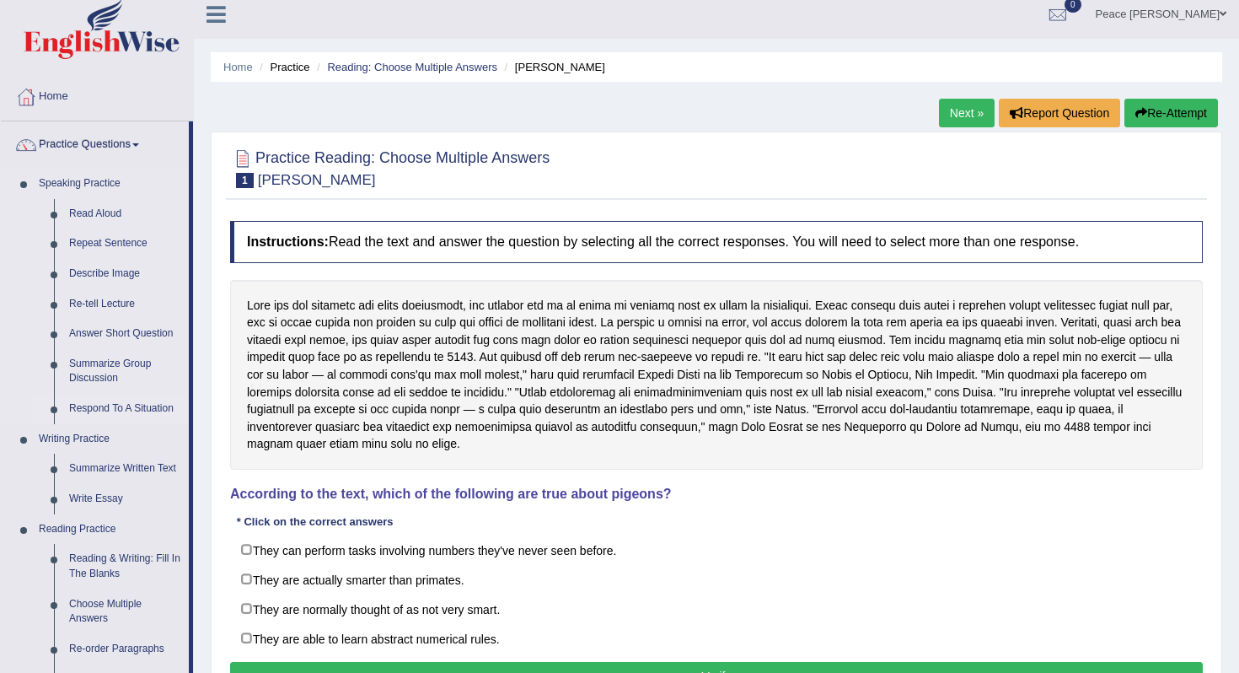
click at [93, 406] on link "Respond To A Situation" at bounding box center [125, 409] width 127 height 30
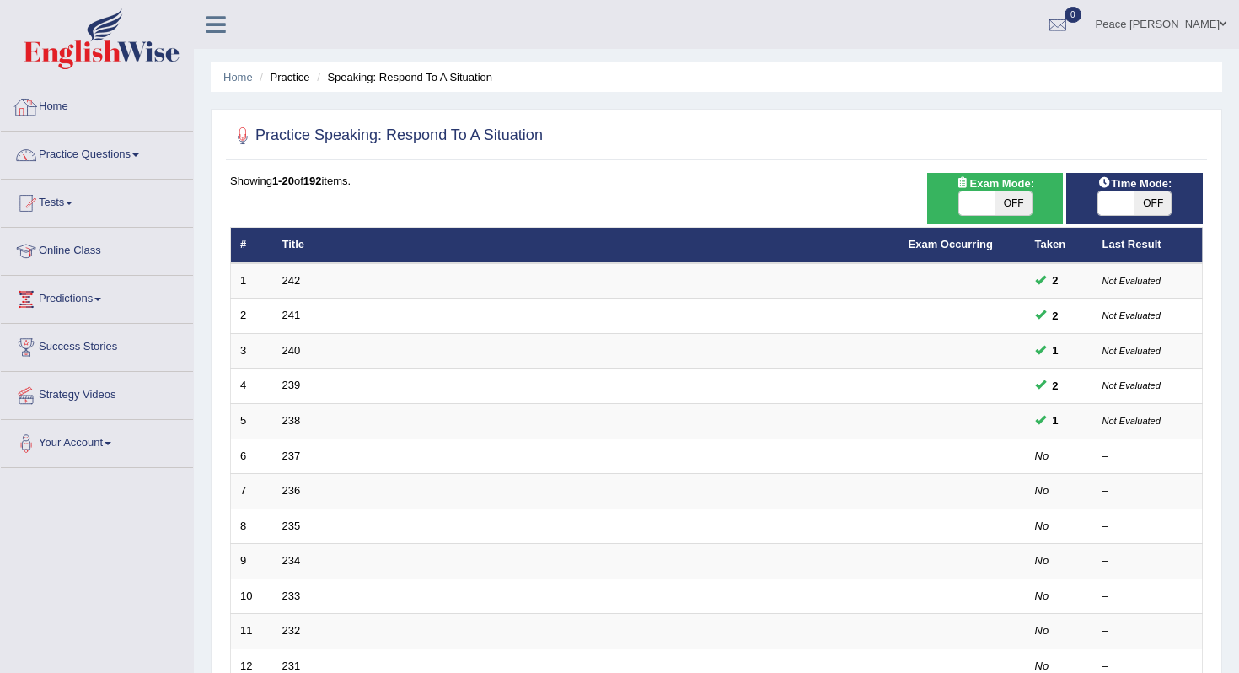
click at [58, 104] on link "Home" at bounding box center [97, 104] width 192 height 42
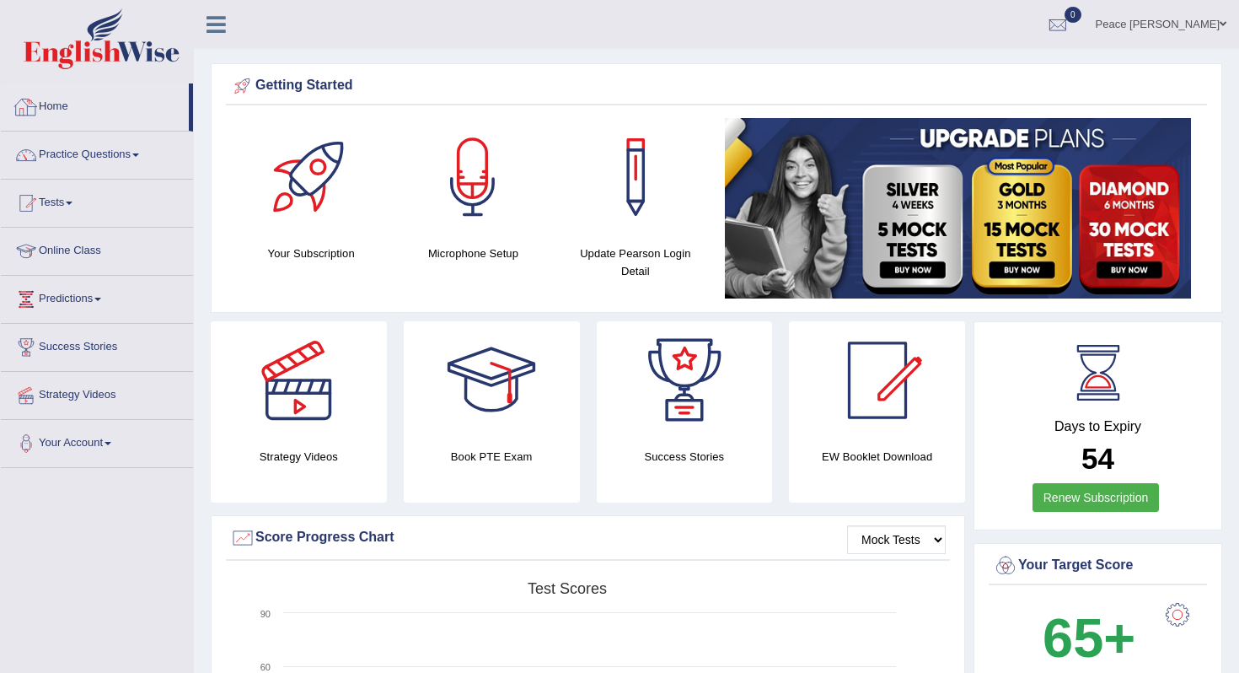
click at [61, 101] on link "Home" at bounding box center [95, 104] width 188 height 42
click at [82, 158] on link "Practice Questions" at bounding box center [97, 152] width 192 height 42
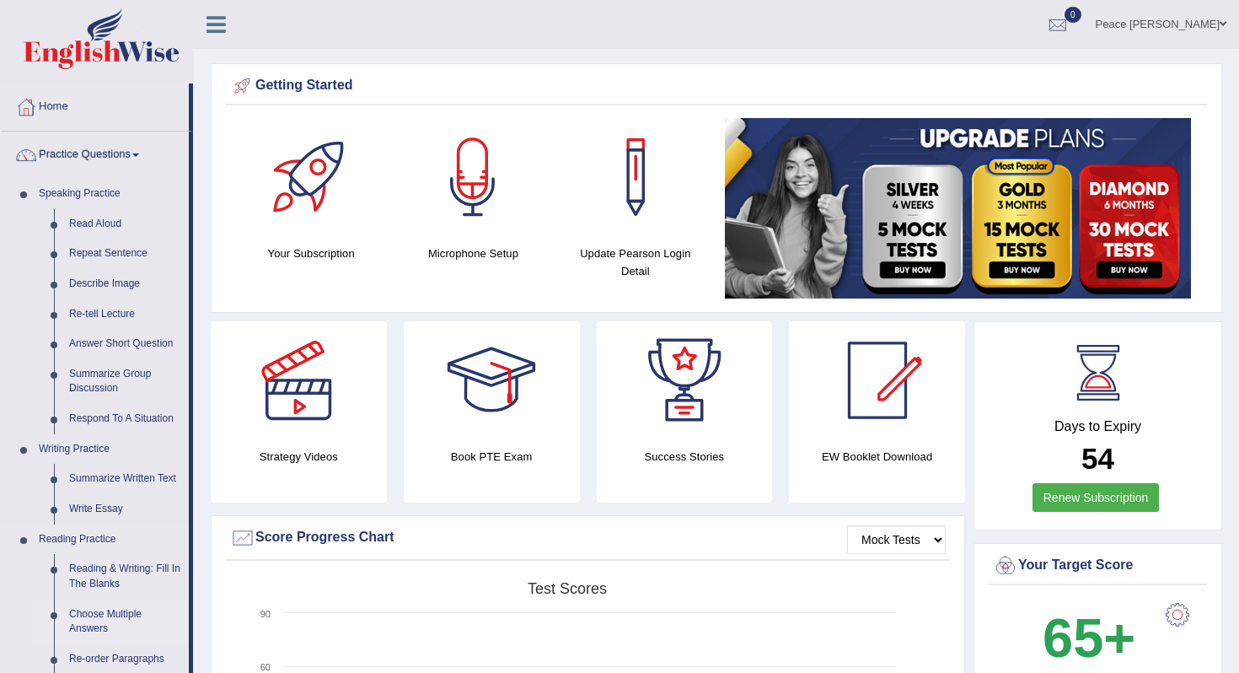
click at [105, 608] on link "Choose Multiple Answers" at bounding box center [125, 621] width 127 height 45
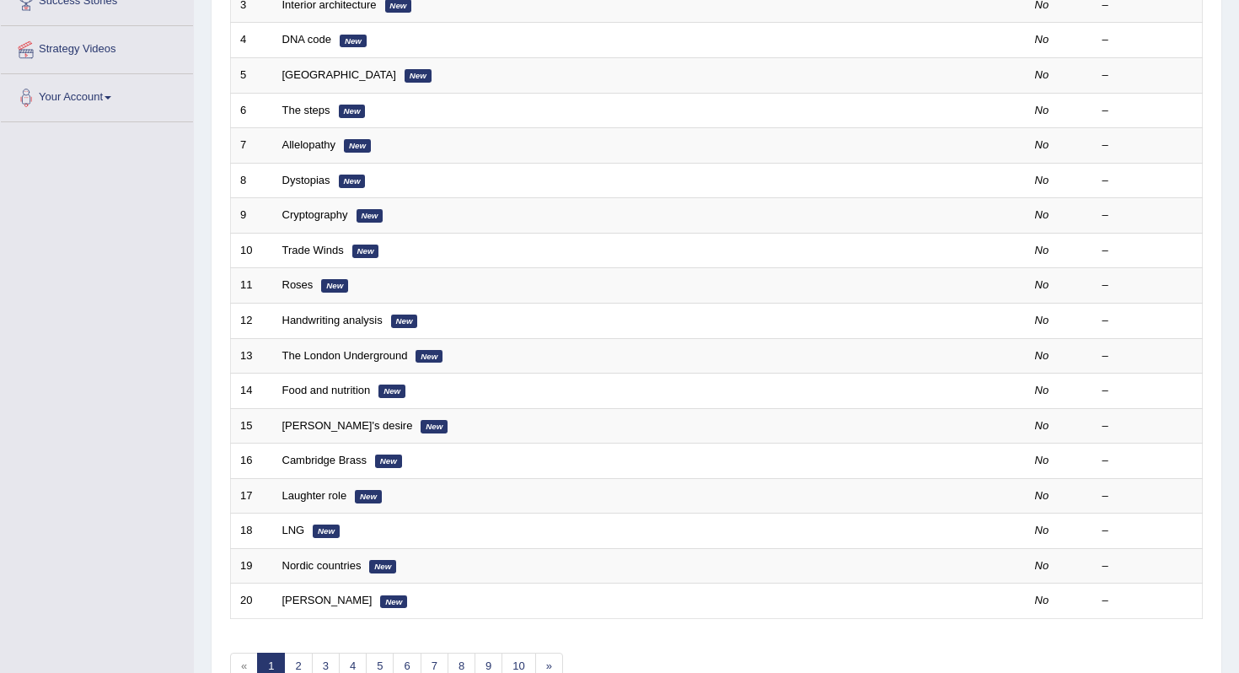
scroll to position [275, 0]
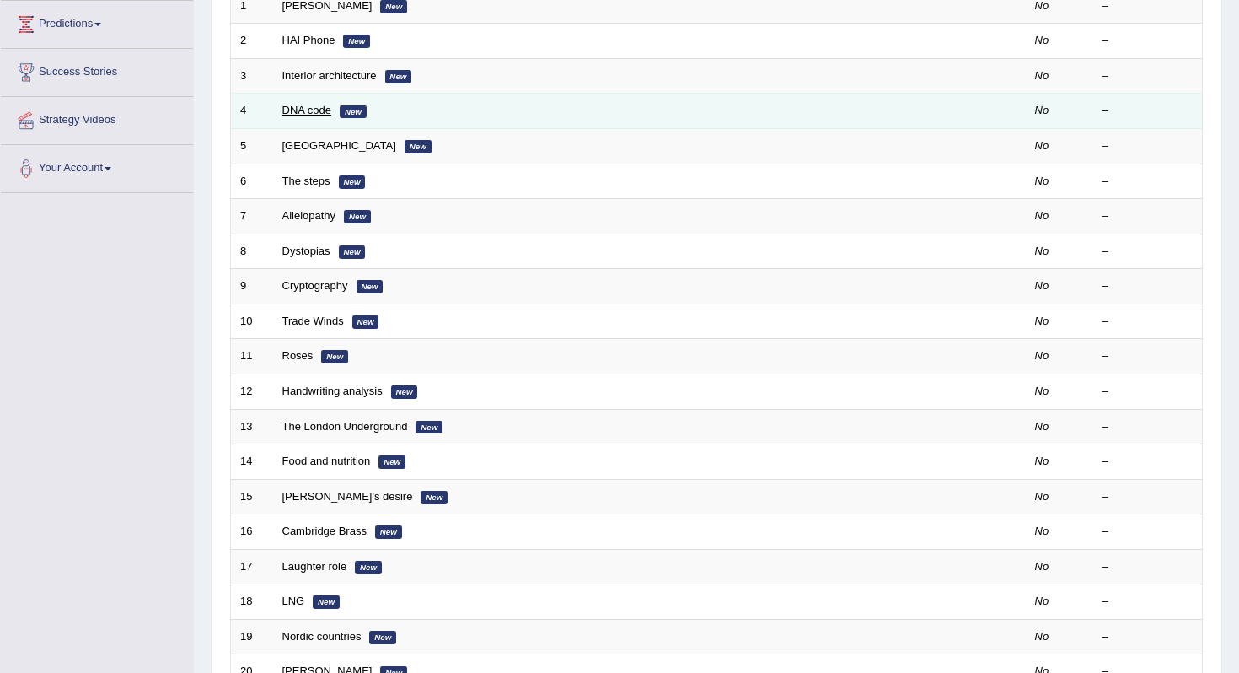
click at [324, 115] on link "DNA code" at bounding box center [307, 110] width 50 height 13
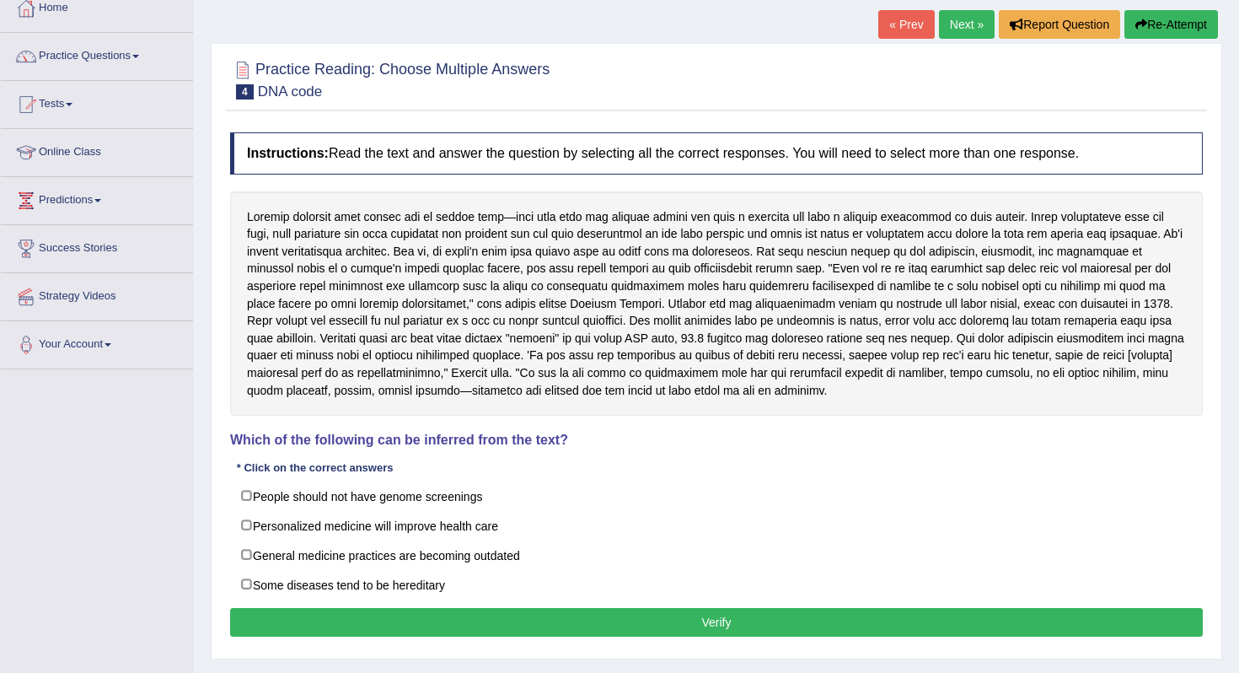
scroll to position [101, 0]
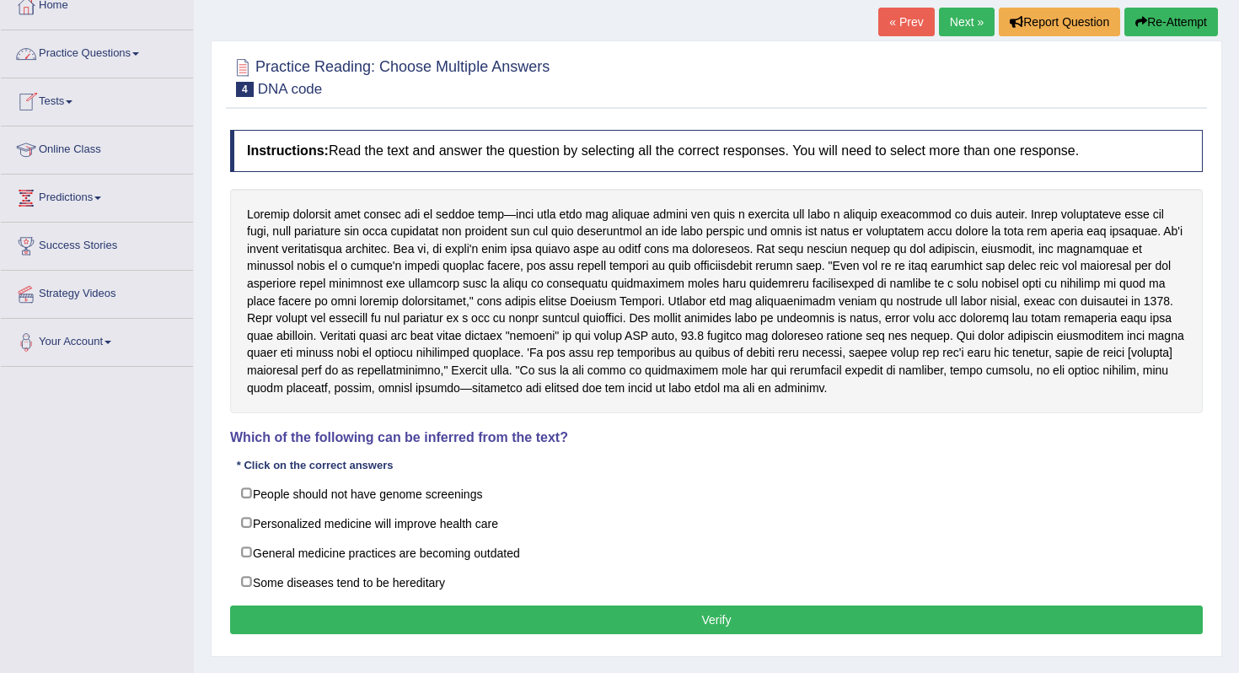
click at [91, 48] on link "Practice Questions" at bounding box center [97, 51] width 192 height 42
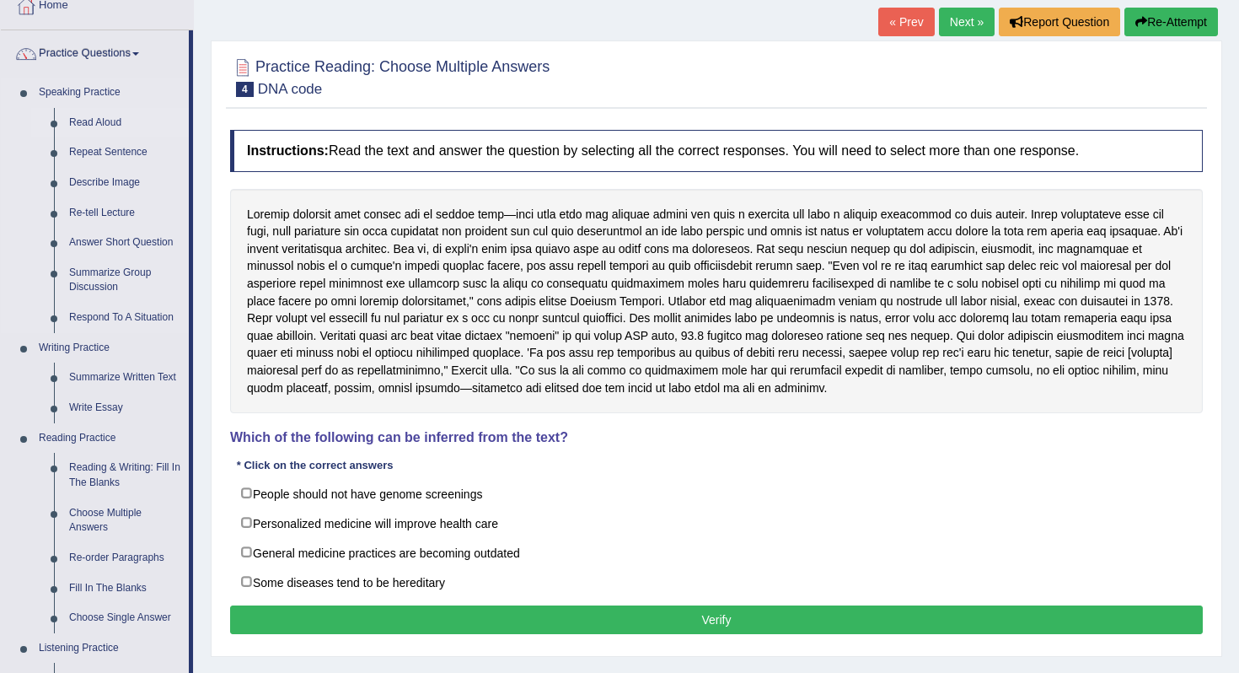
click at [111, 123] on link "Read Aloud" at bounding box center [125, 123] width 127 height 30
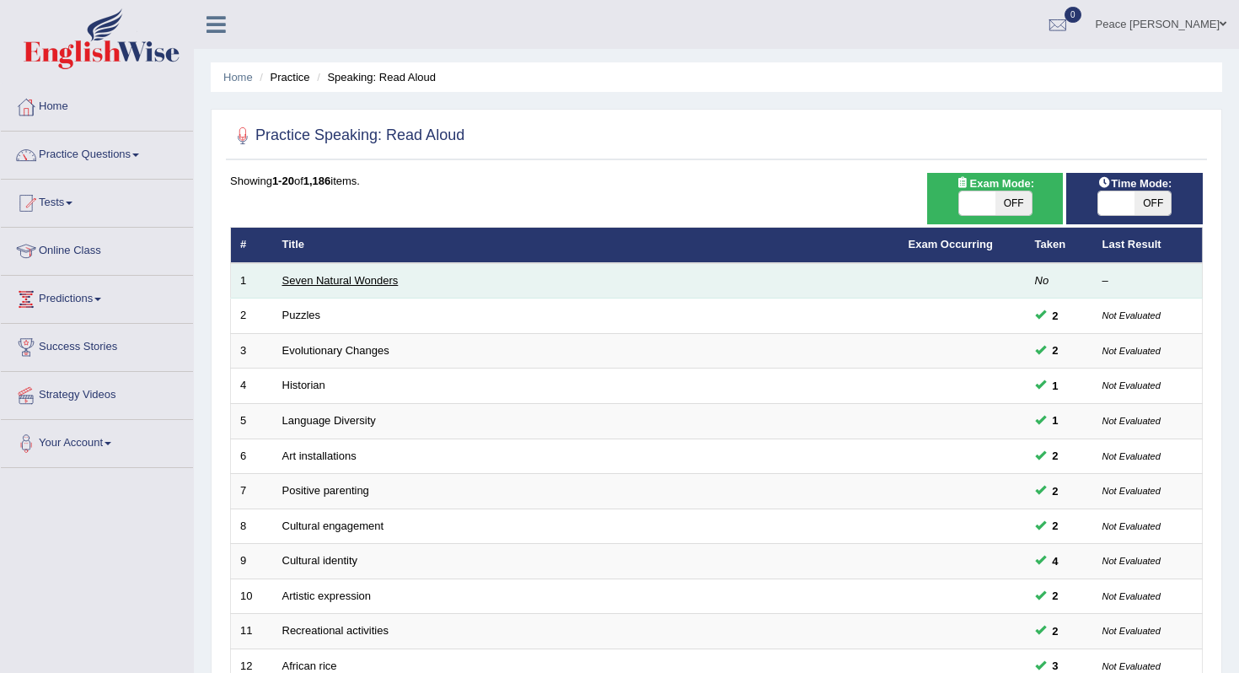
click at [344, 285] on link "Seven Natural Wonders" at bounding box center [340, 280] width 116 height 13
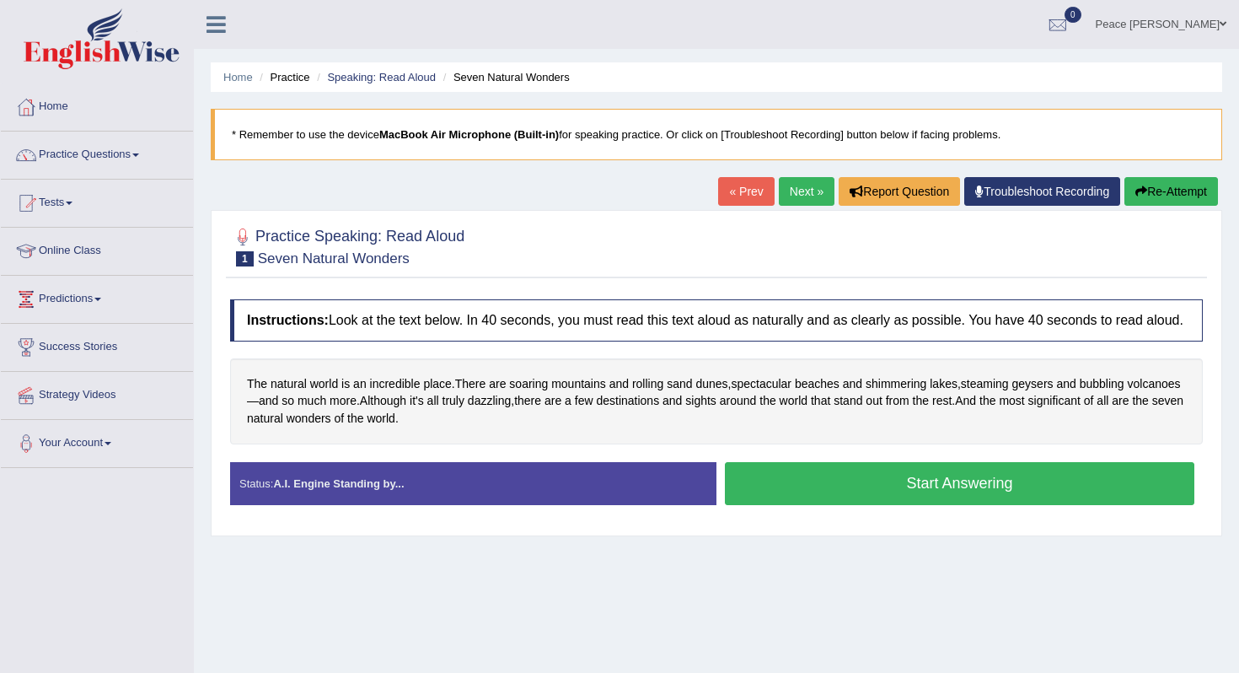
click at [798, 502] on button "Start Answering" at bounding box center [959, 483] width 469 height 43
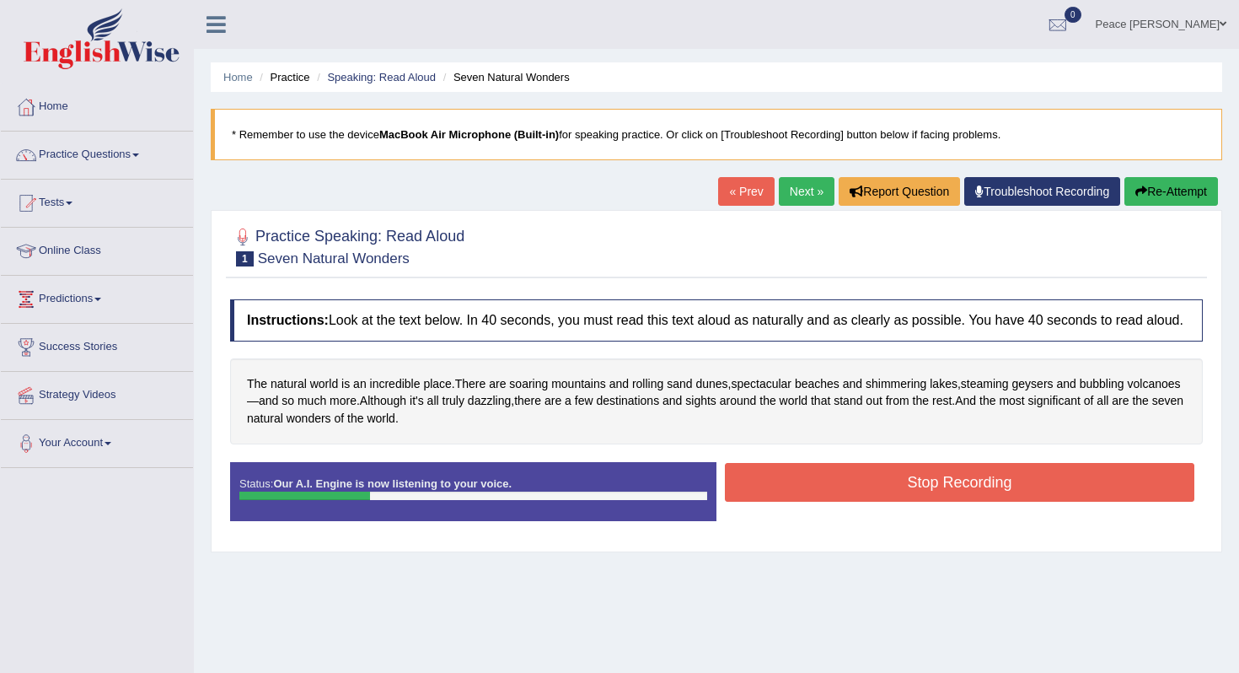
click at [798, 501] on button "Stop Recording" at bounding box center [959, 482] width 469 height 39
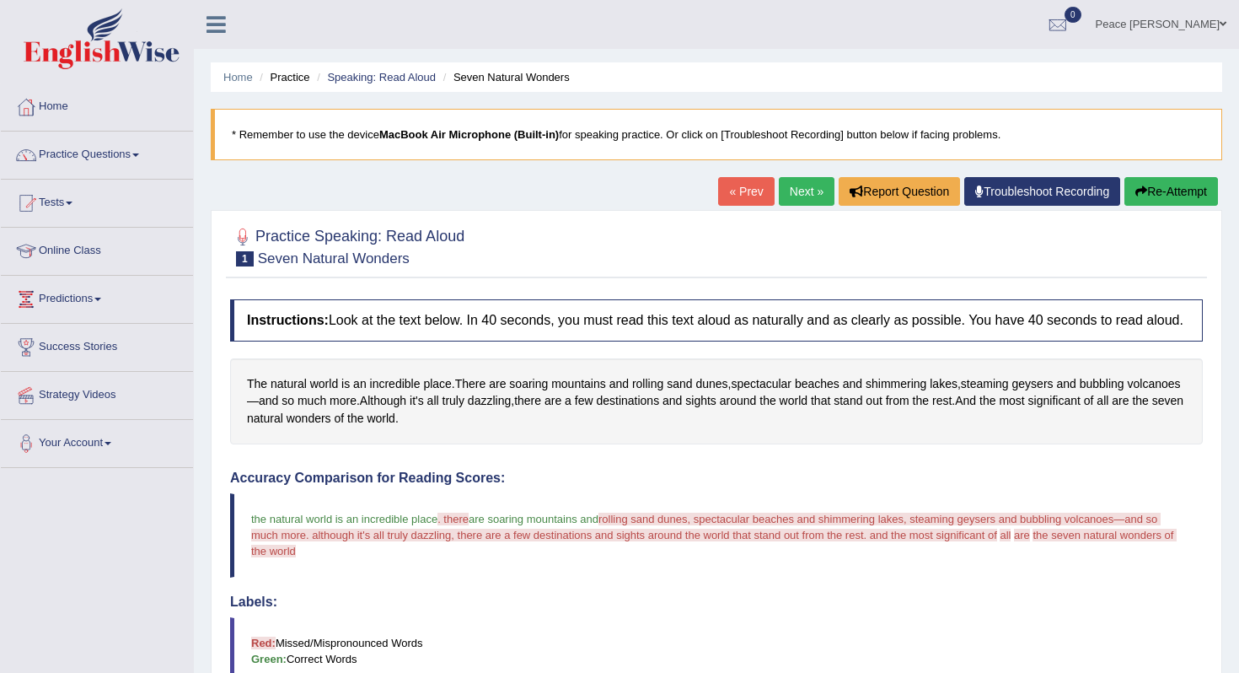
click at [789, 191] on link "Next »" at bounding box center [807, 191] width 56 height 29
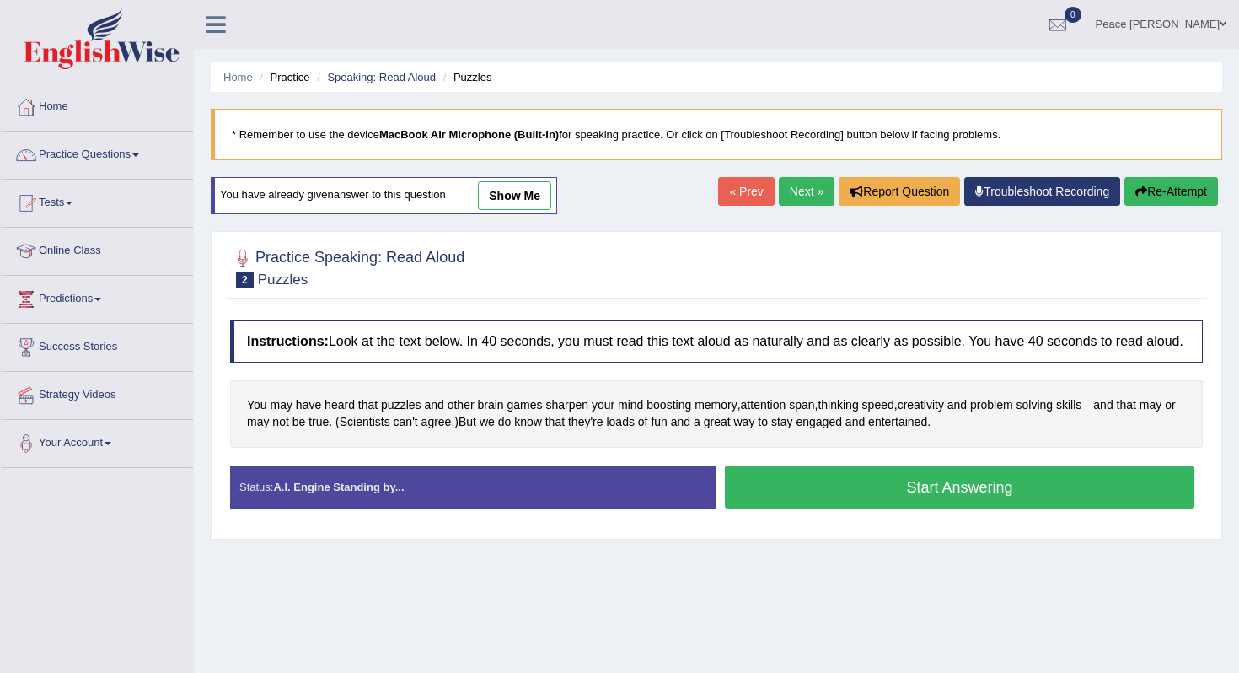
click at [865, 496] on button "Start Answering" at bounding box center [959, 486] width 469 height 43
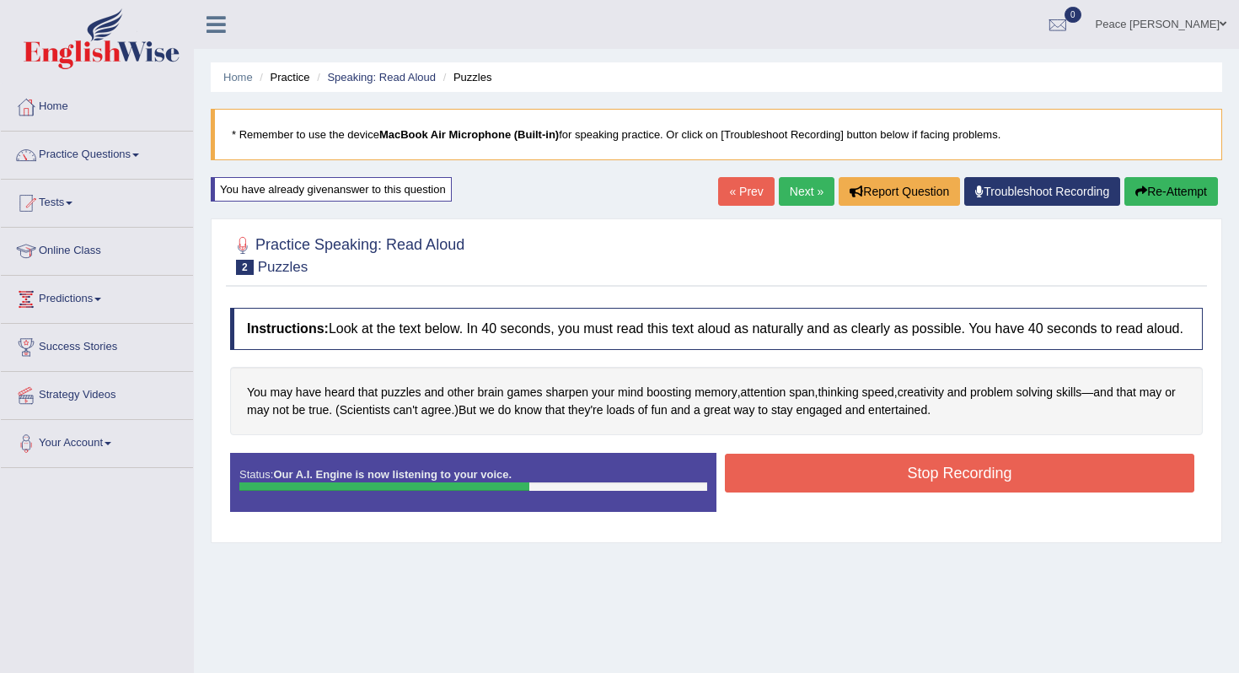
click at [865, 492] on button "Stop Recording" at bounding box center [959, 472] width 469 height 39
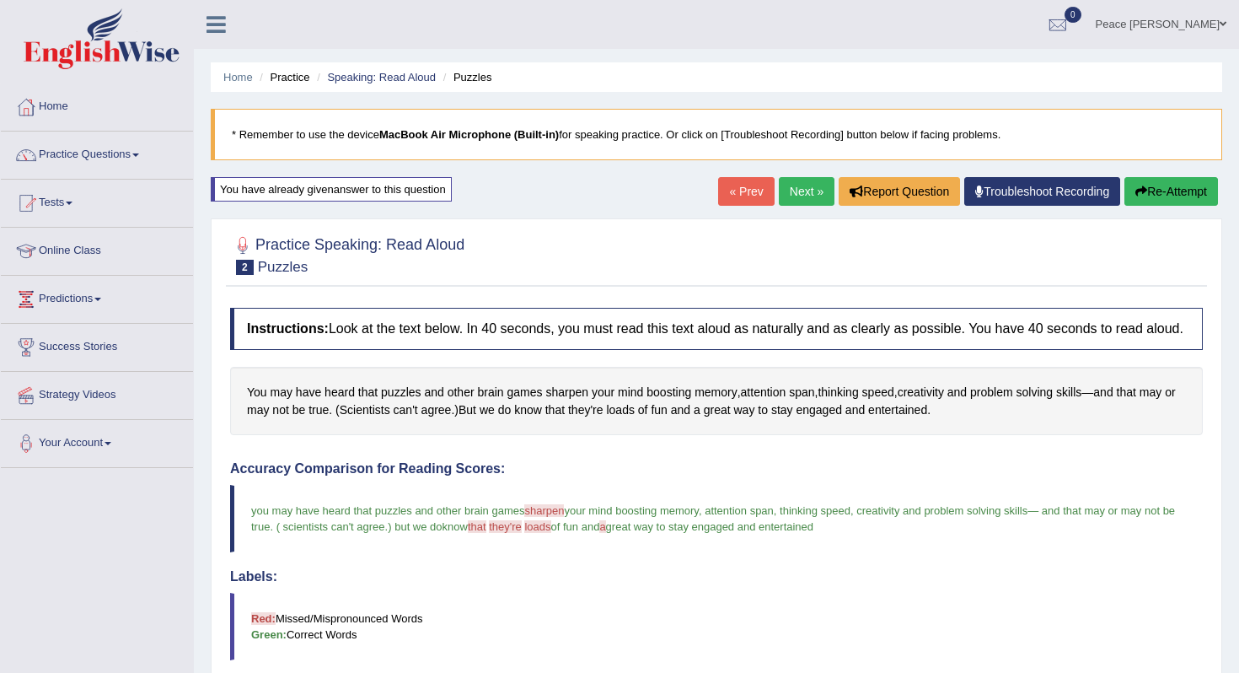
click at [792, 192] on link "Next »" at bounding box center [807, 191] width 56 height 29
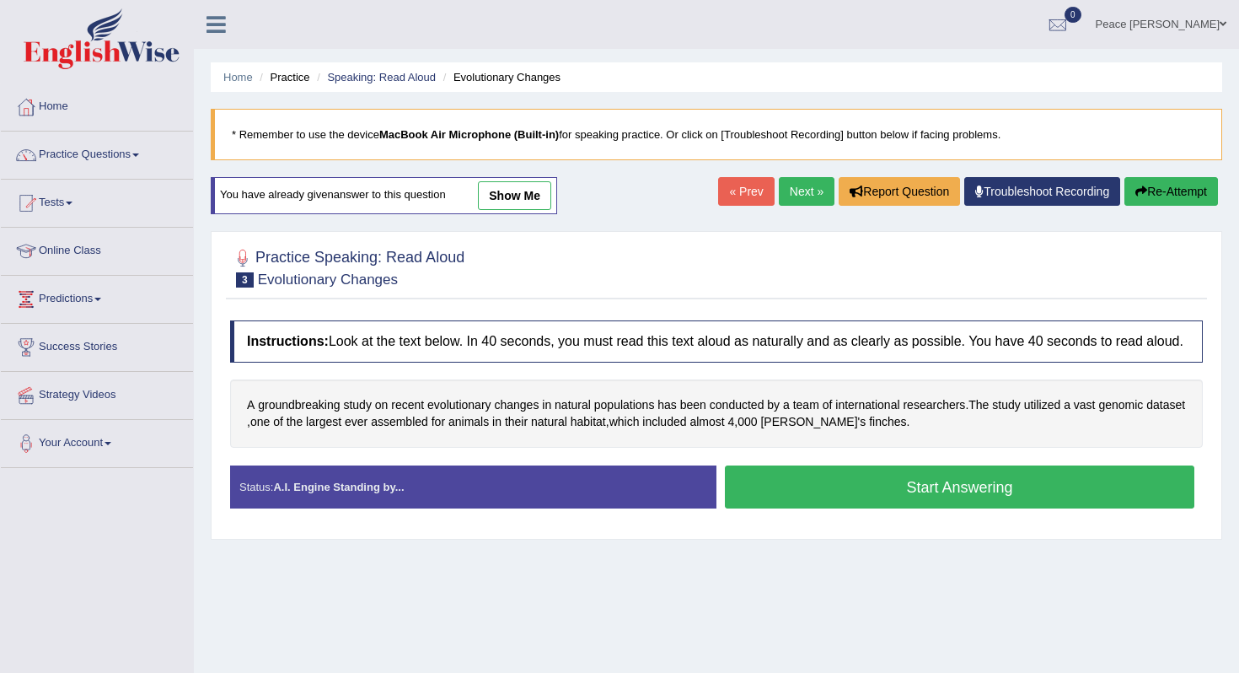
click at [998, 496] on button "Start Answering" at bounding box center [959, 486] width 469 height 43
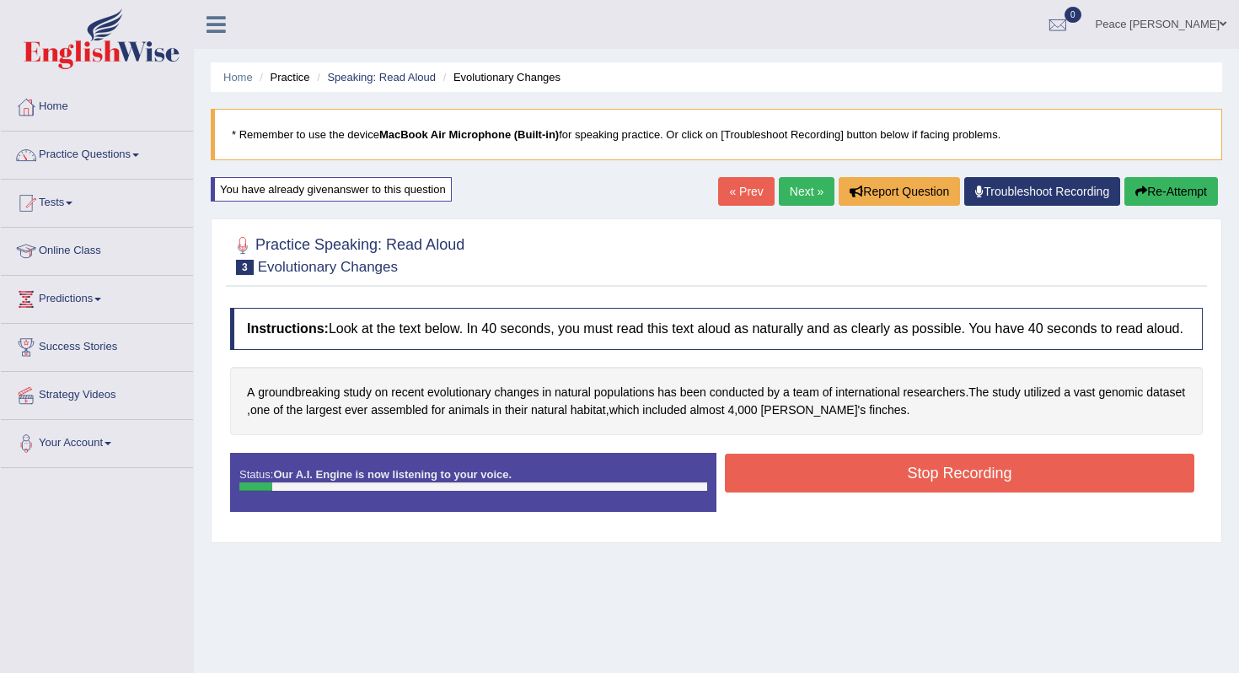
click at [998, 492] on button "Stop Recording" at bounding box center [959, 472] width 469 height 39
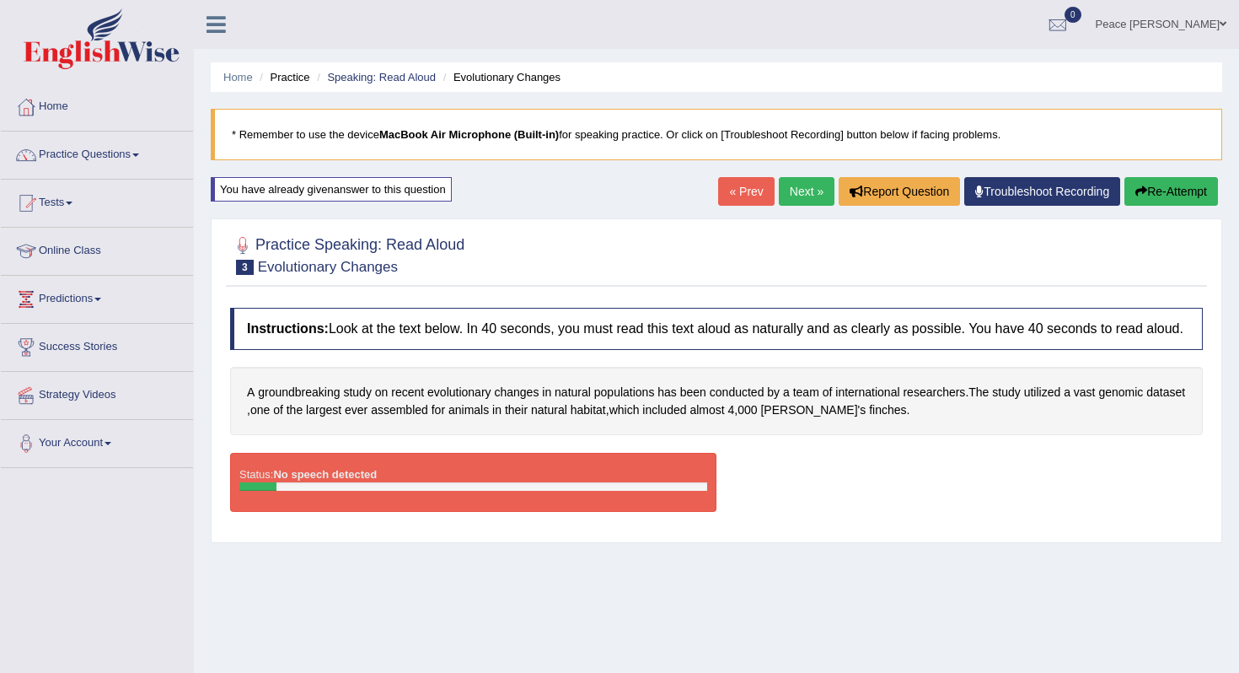
click at [791, 191] on link "Next »" at bounding box center [807, 191] width 56 height 29
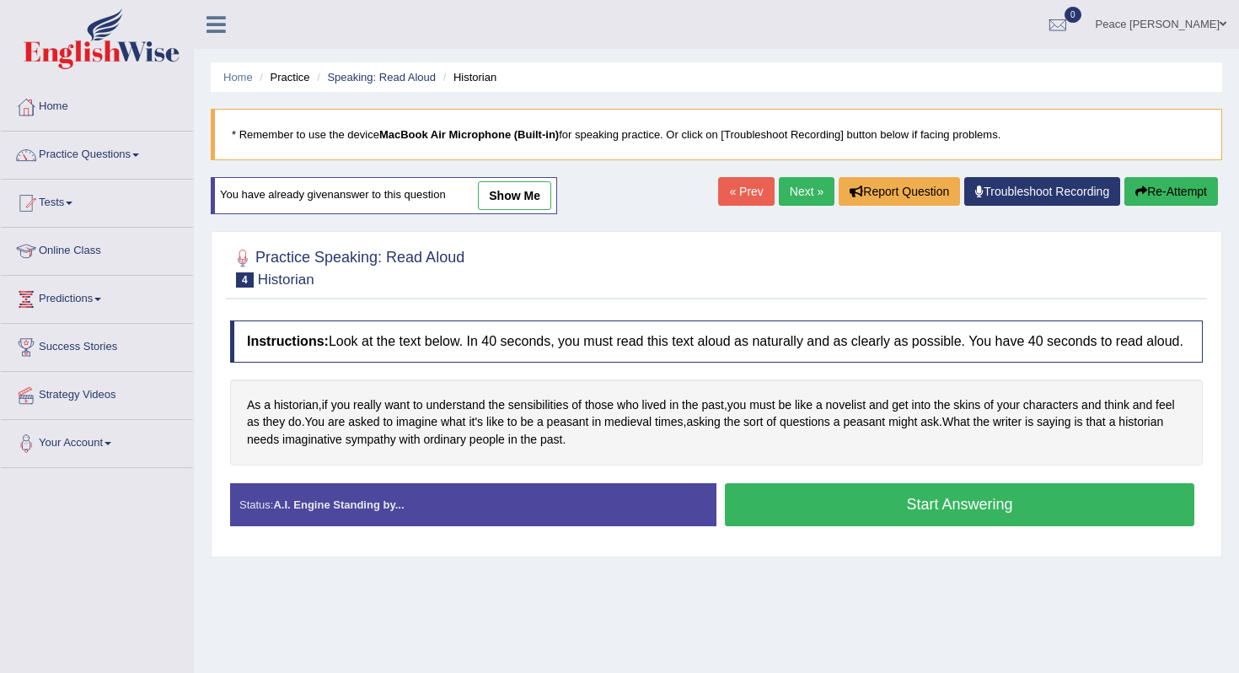
click at [891, 526] on button "Start Answering" at bounding box center [959, 504] width 469 height 43
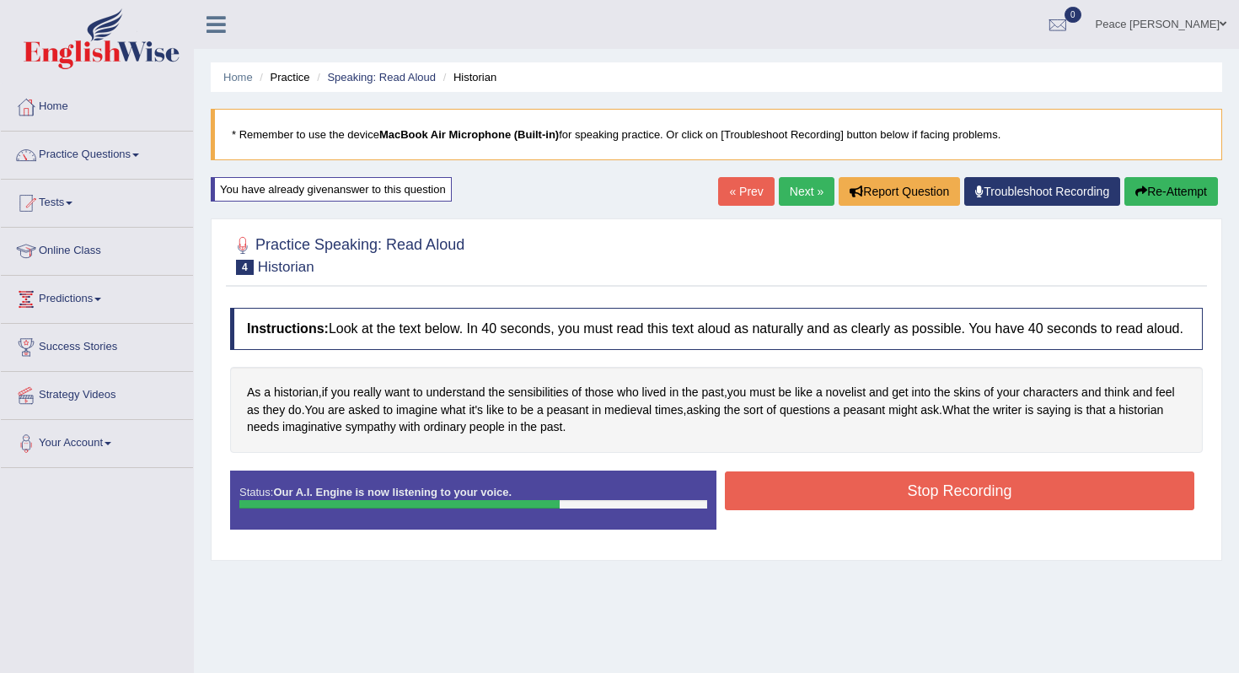
click at [864, 499] on button "Stop Recording" at bounding box center [959, 490] width 469 height 39
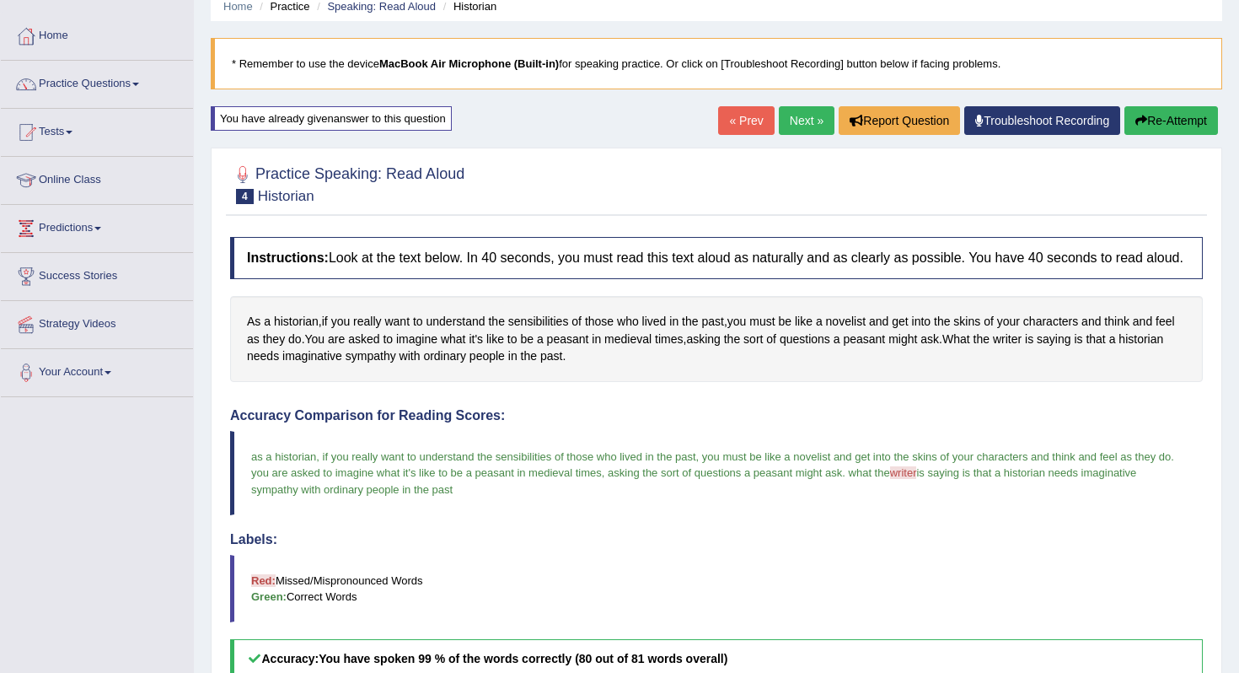
scroll to position [90, 0]
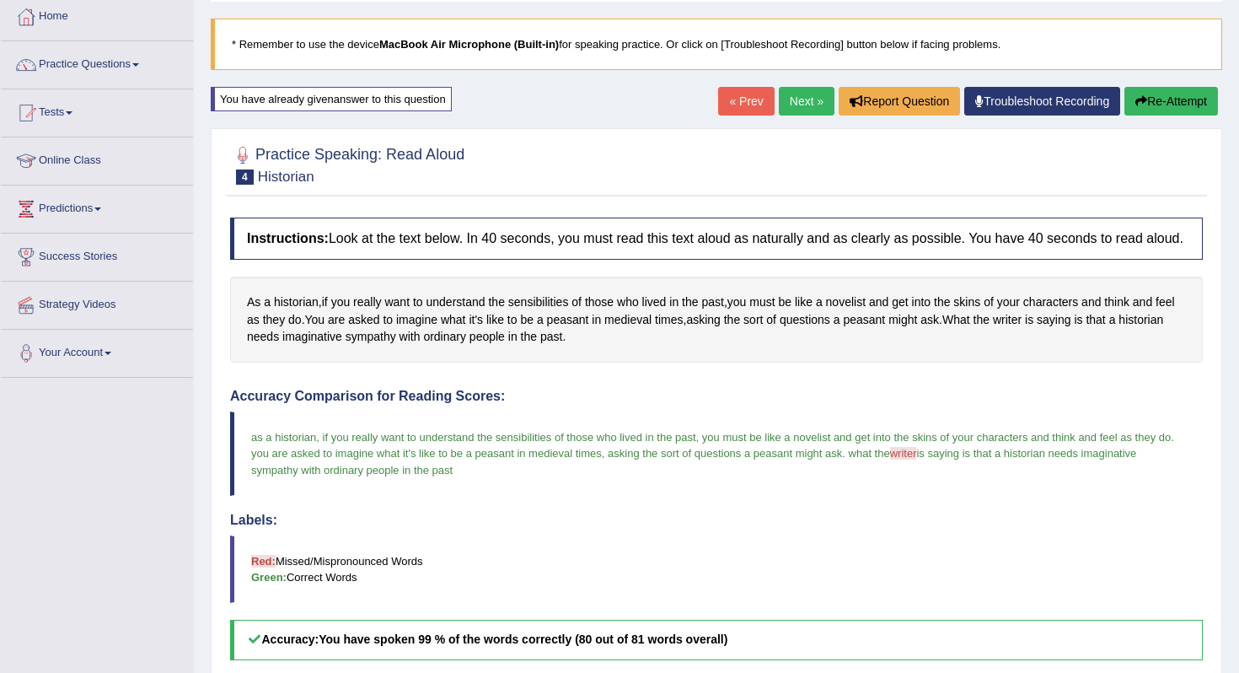
click at [794, 97] on link "Next »" at bounding box center [807, 101] width 56 height 29
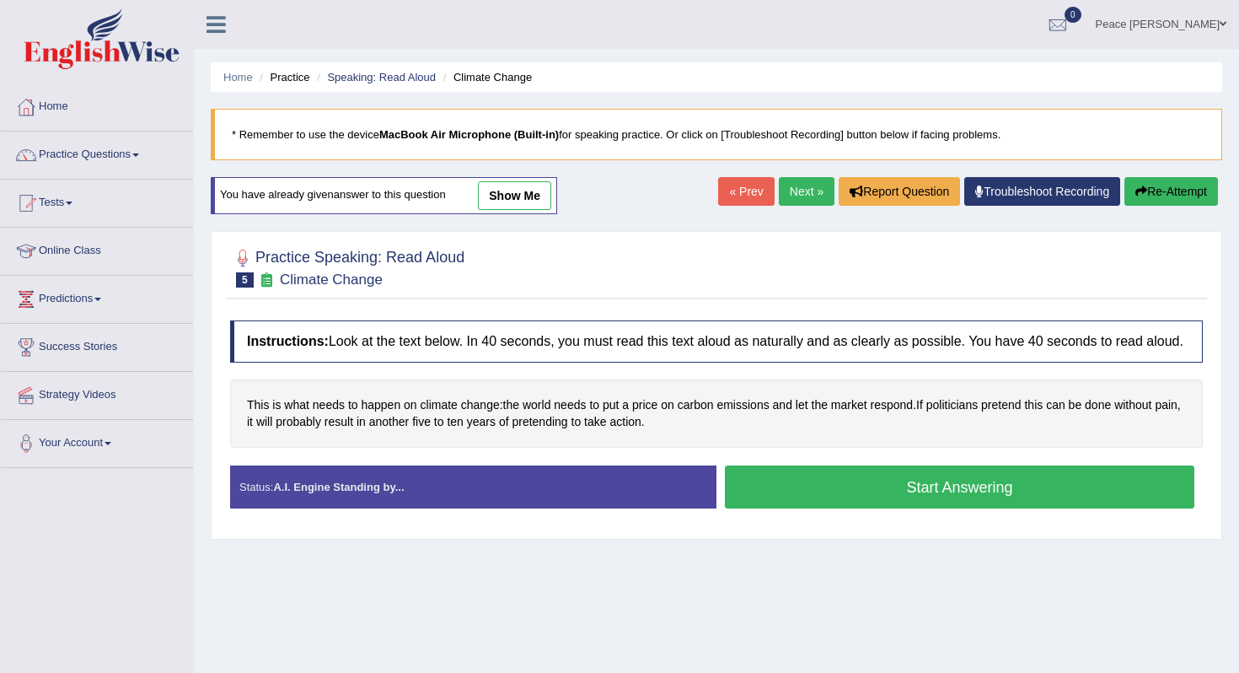
click at [809, 508] on button "Start Answering" at bounding box center [959, 486] width 469 height 43
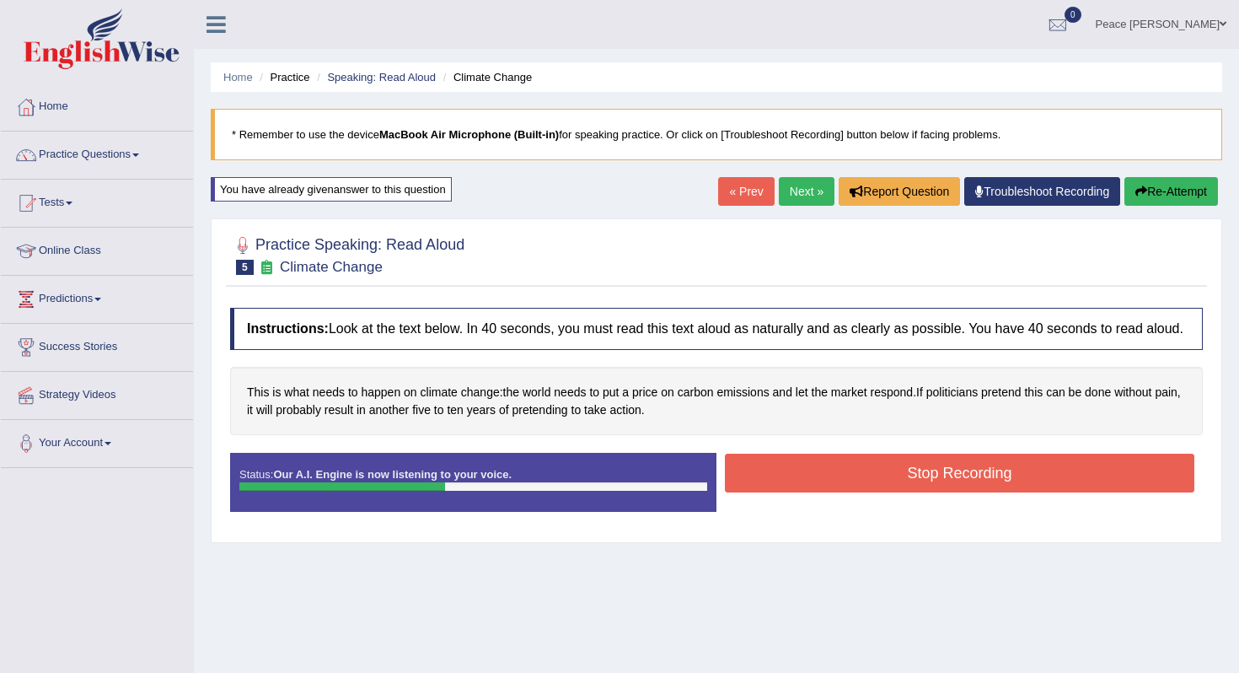
click at [853, 487] on button "Stop Recording" at bounding box center [959, 472] width 469 height 39
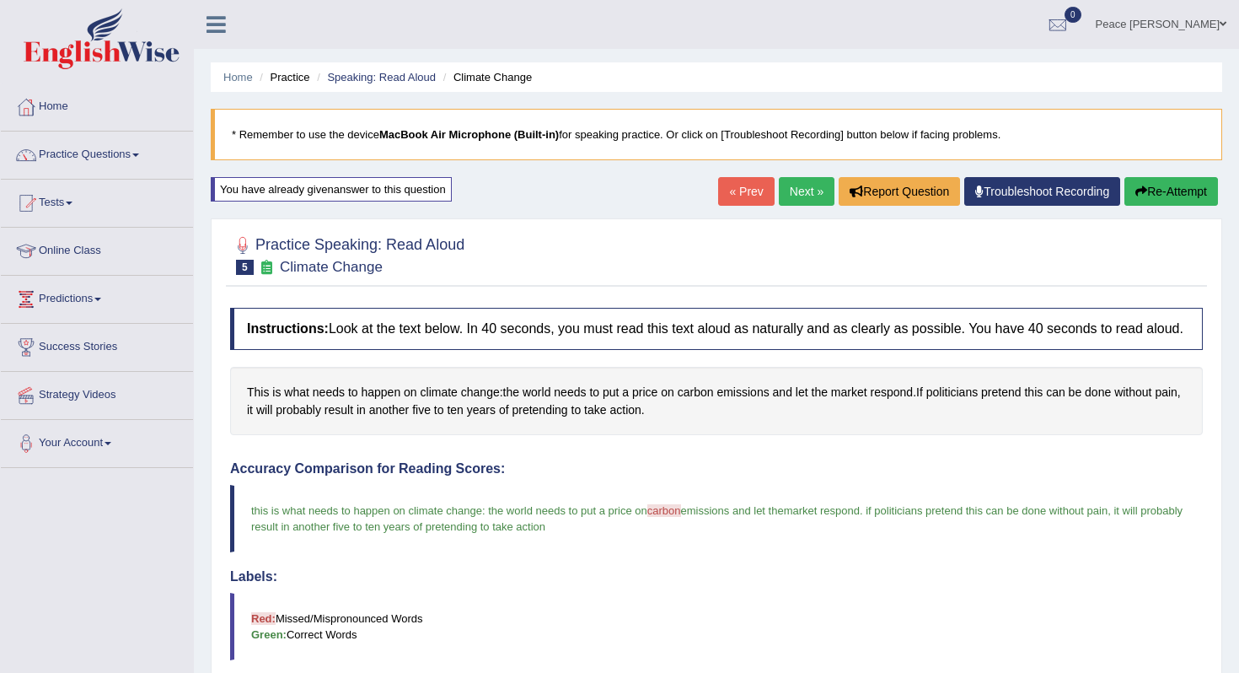
click at [800, 197] on link "Next »" at bounding box center [807, 191] width 56 height 29
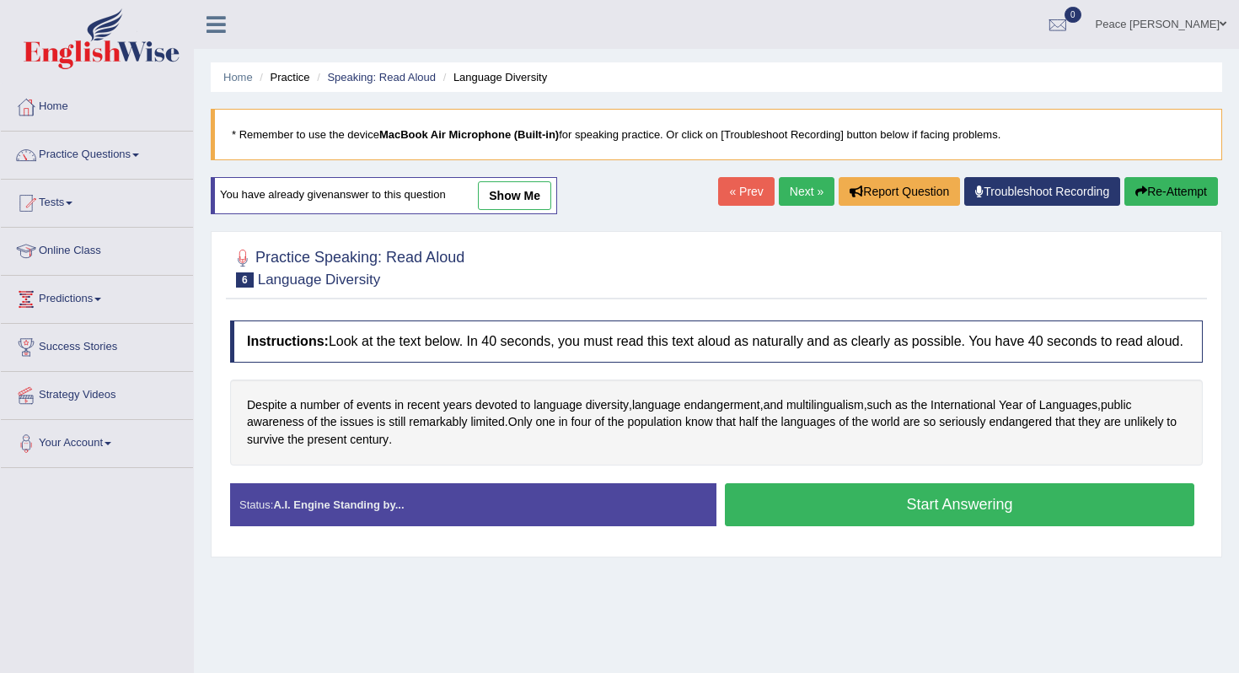
click at [940, 519] on button "Start Answering" at bounding box center [959, 504] width 469 height 43
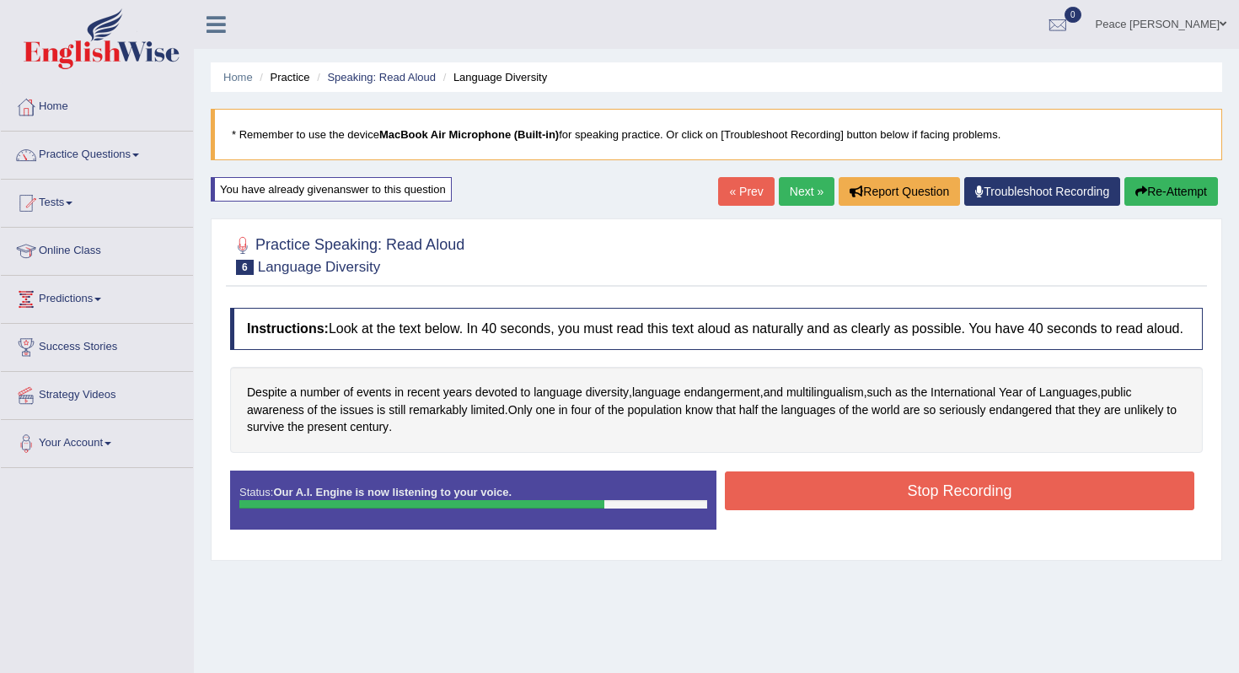
click at [940, 510] on button "Stop Recording" at bounding box center [959, 490] width 469 height 39
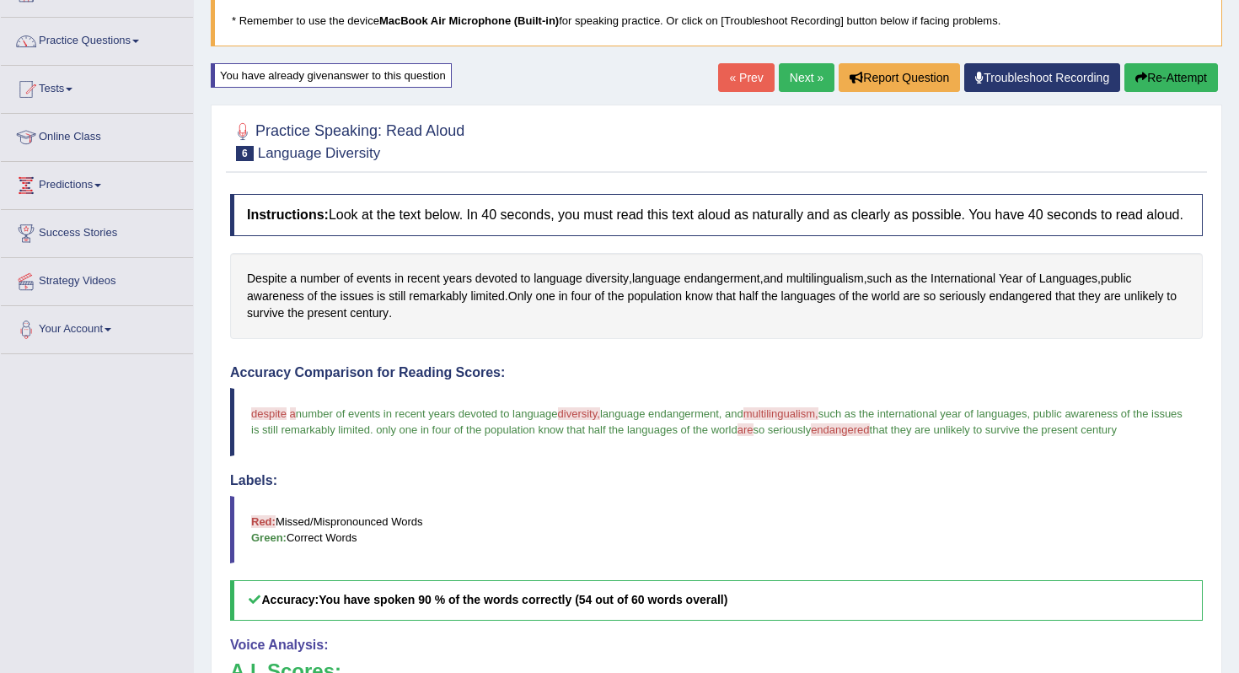
scroll to position [113, 0]
click at [806, 76] on link "Next »" at bounding box center [807, 78] width 56 height 29
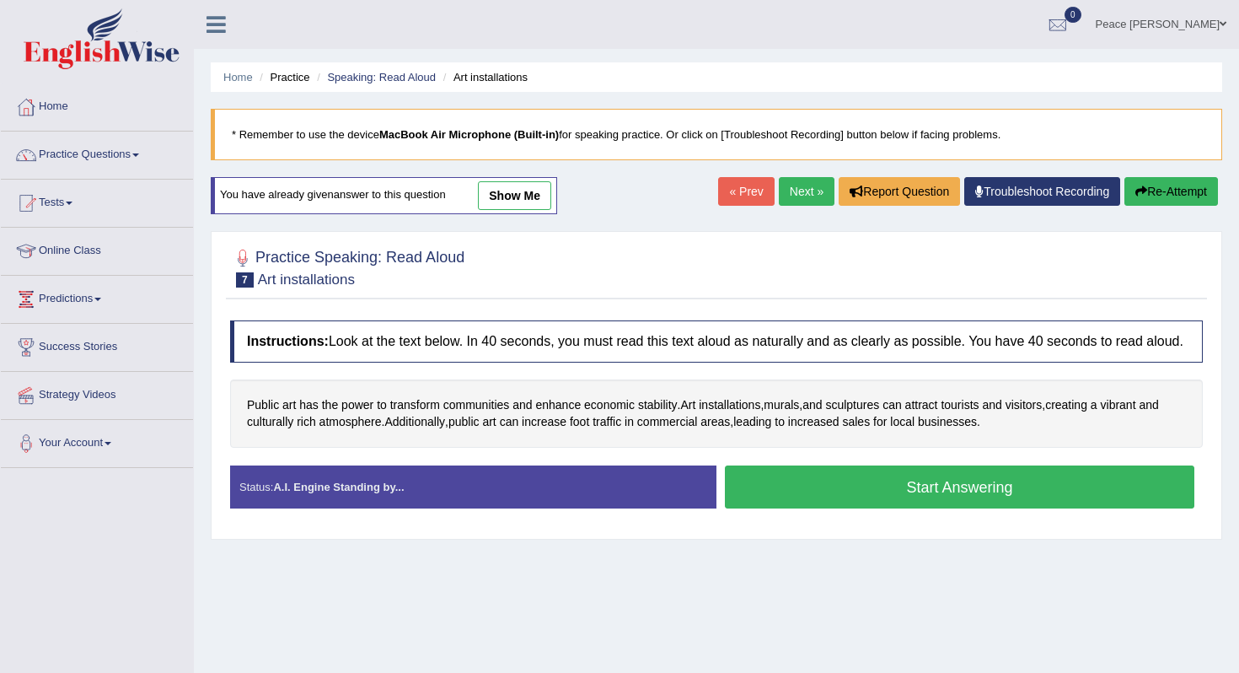
click at [927, 505] on button "Start Answering" at bounding box center [959, 486] width 469 height 43
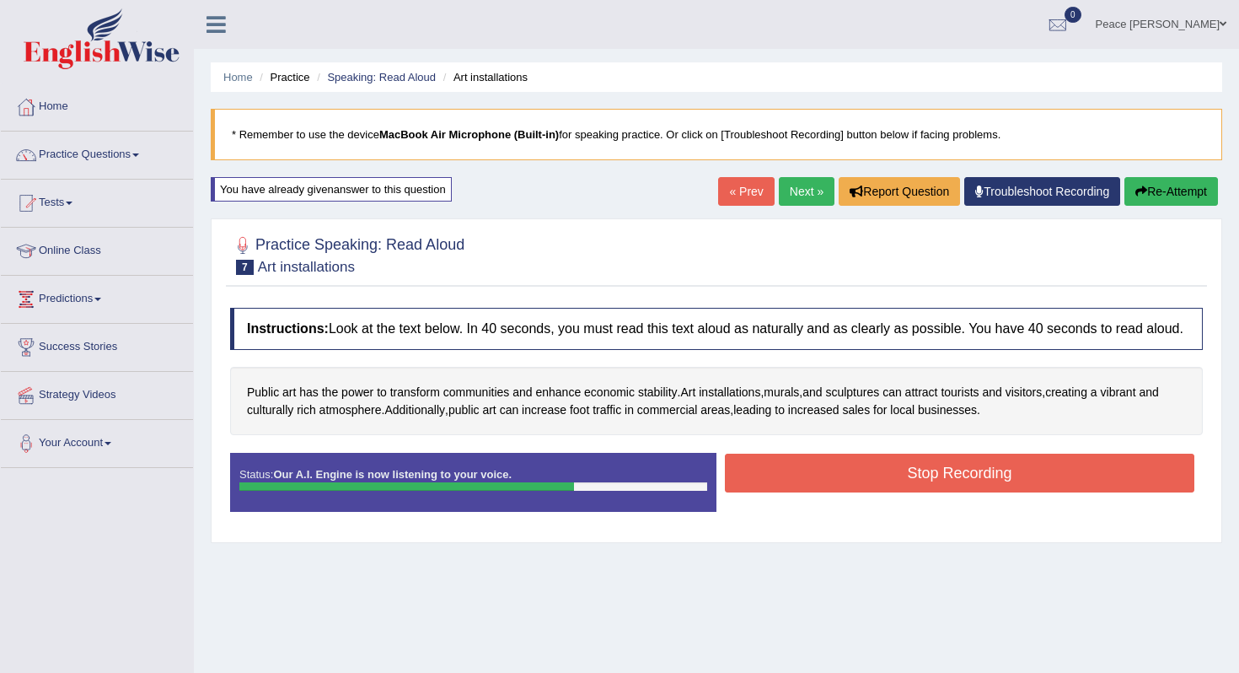
click at [927, 492] on button "Stop Recording" at bounding box center [959, 472] width 469 height 39
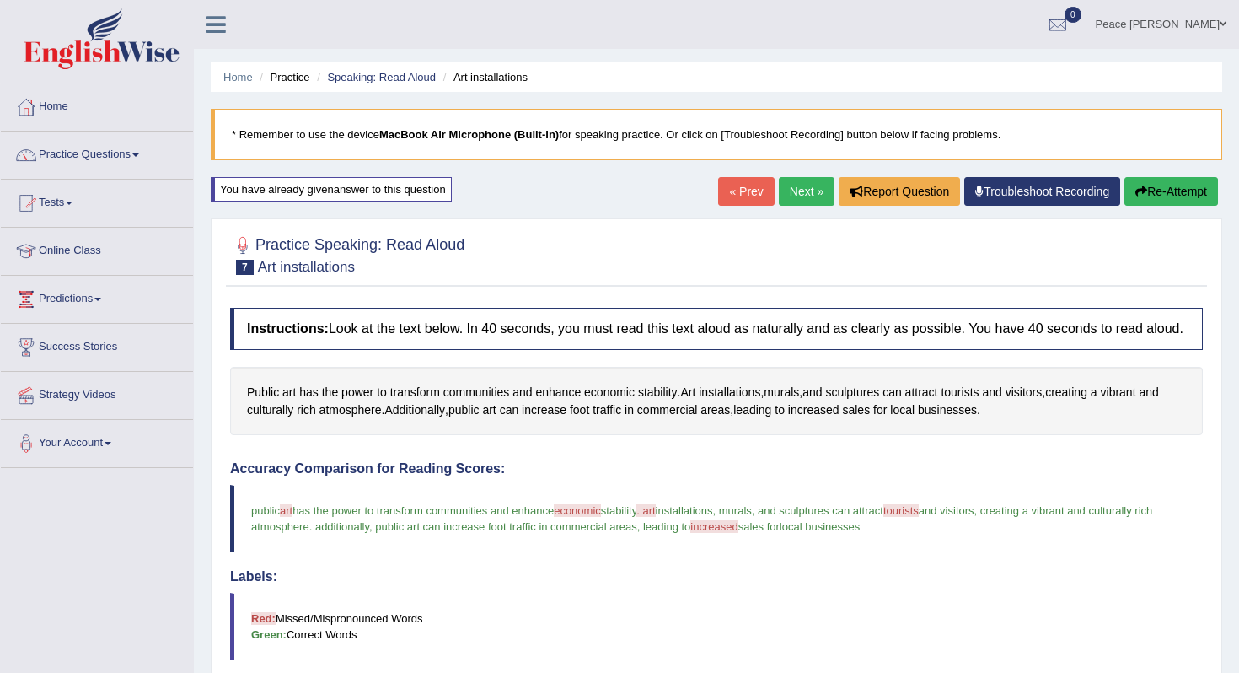
click at [1179, 187] on button "Re-Attempt" at bounding box center [1171, 191] width 94 height 29
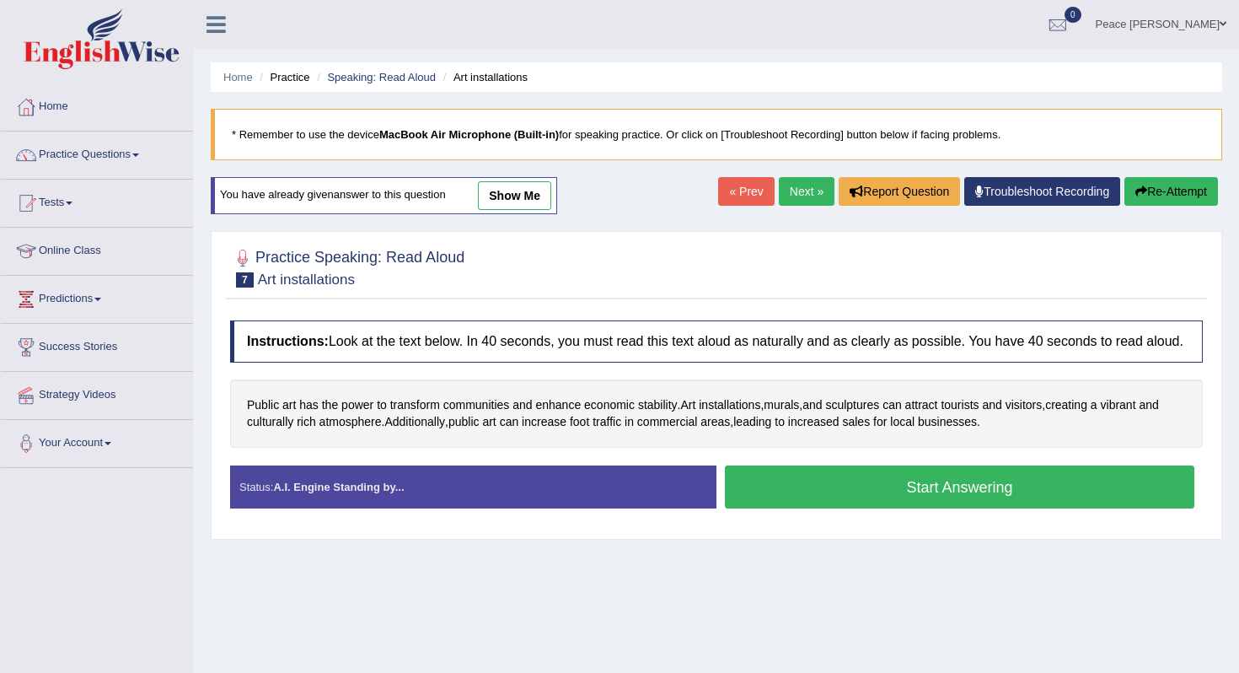
click at [967, 500] on button "Start Answering" at bounding box center [959, 486] width 469 height 43
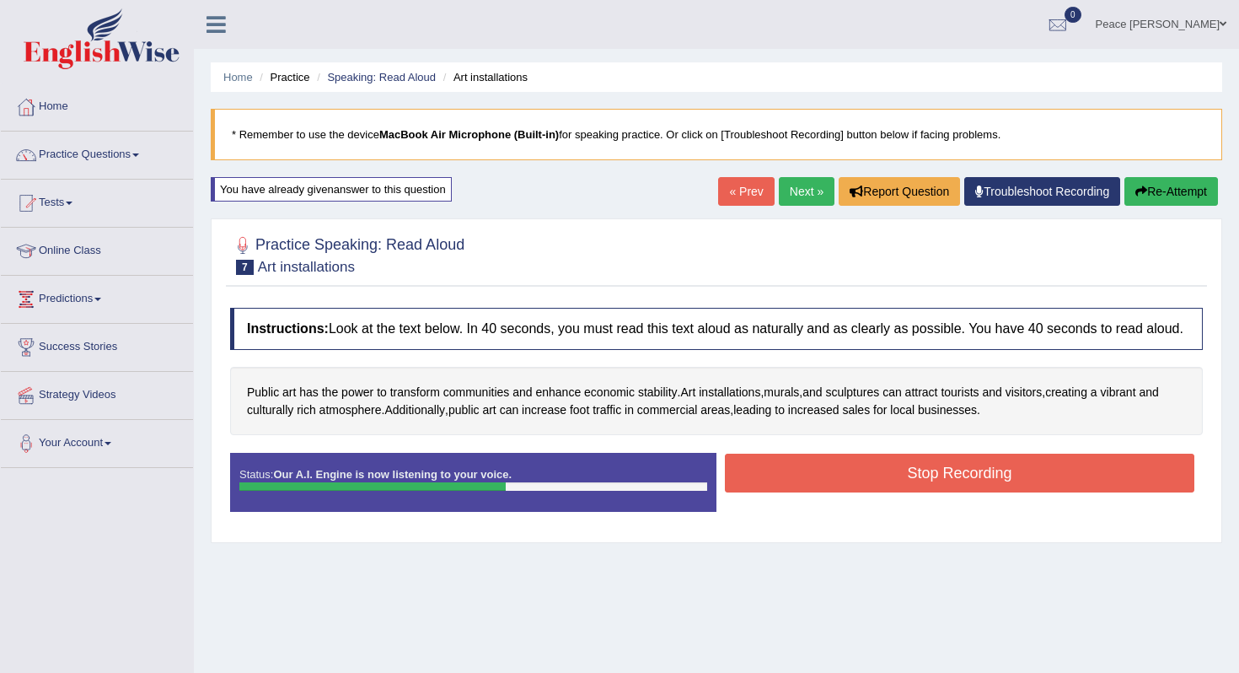
click at [967, 492] on button "Stop Recording" at bounding box center [959, 472] width 469 height 39
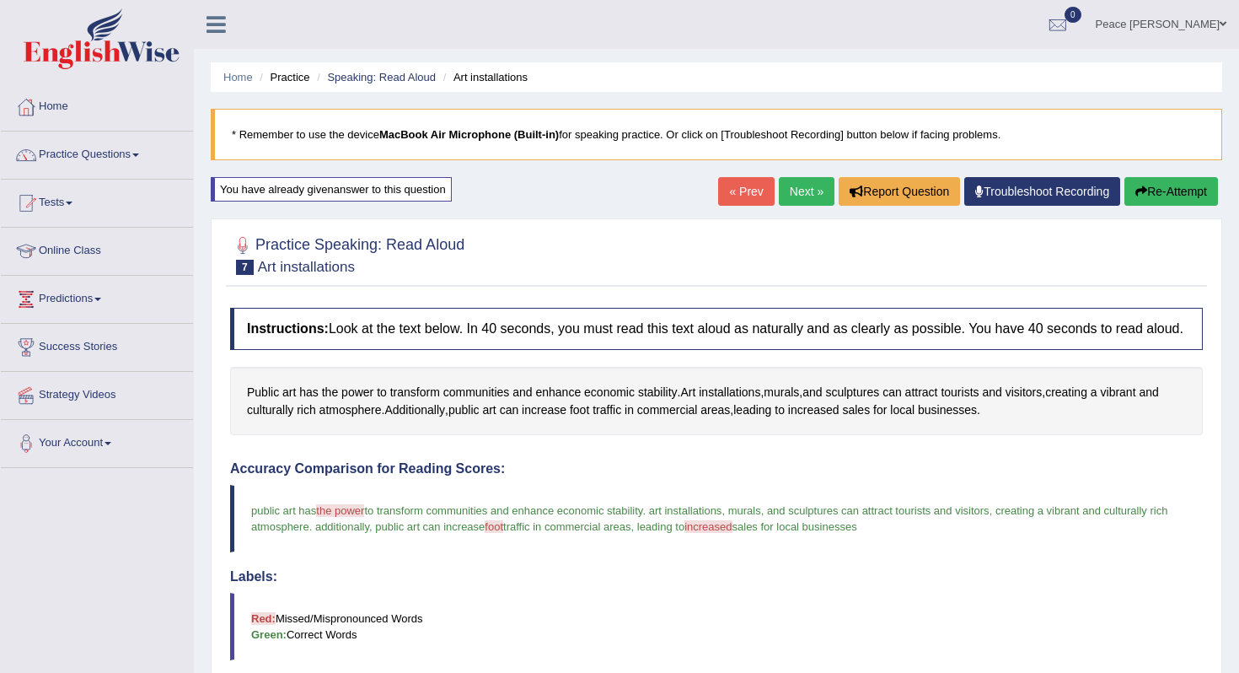
click at [1159, 193] on button "Re-Attempt" at bounding box center [1171, 191] width 94 height 29
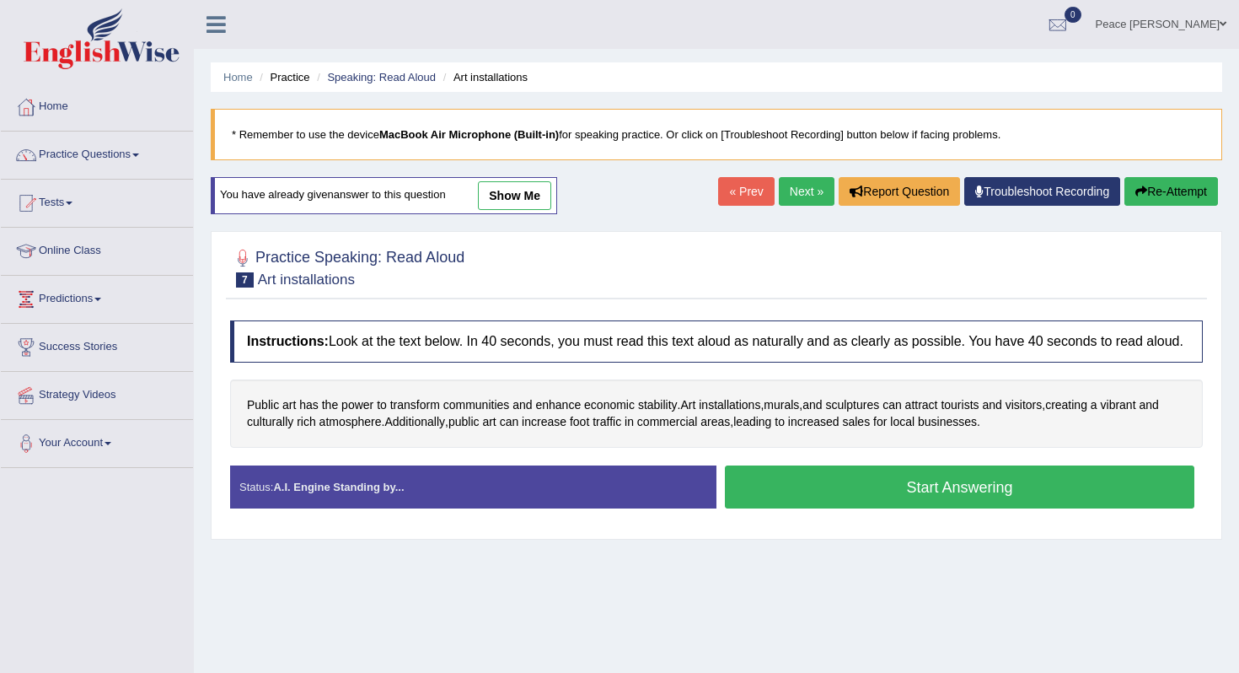
click at [897, 506] on button "Start Answering" at bounding box center [959, 486] width 469 height 43
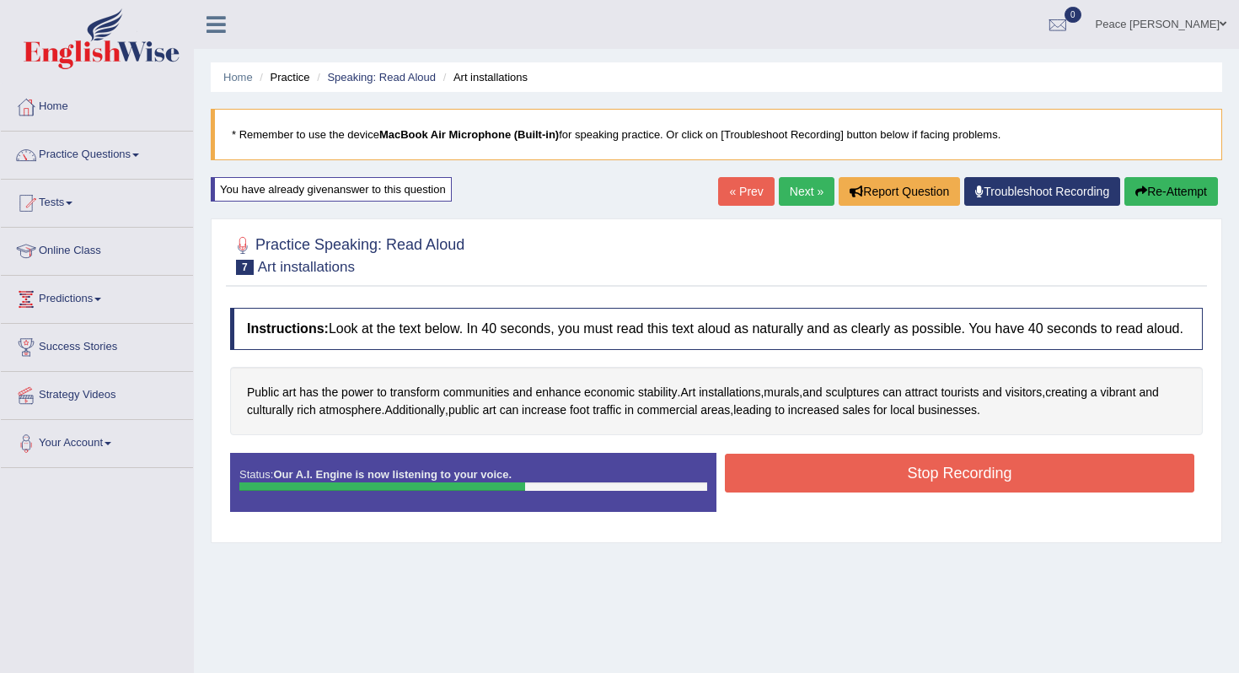
click at [910, 492] on button "Stop Recording" at bounding box center [959, 472] width 469 height 39
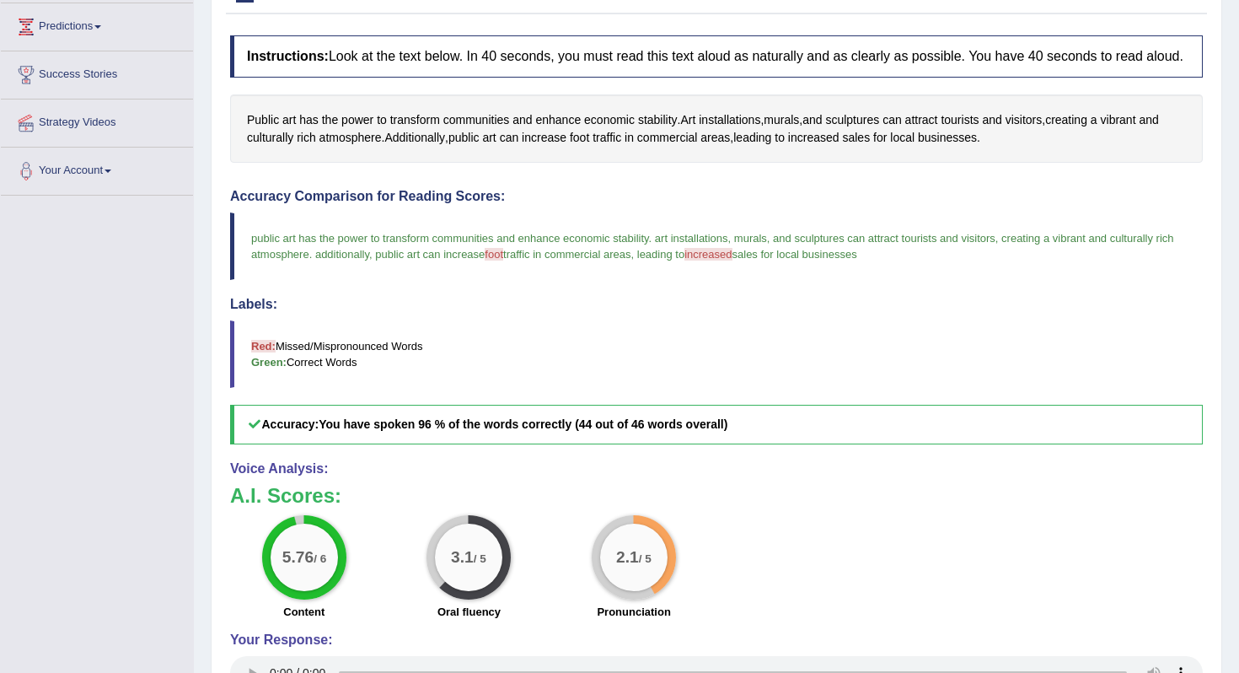
scroll to position [270, 0]
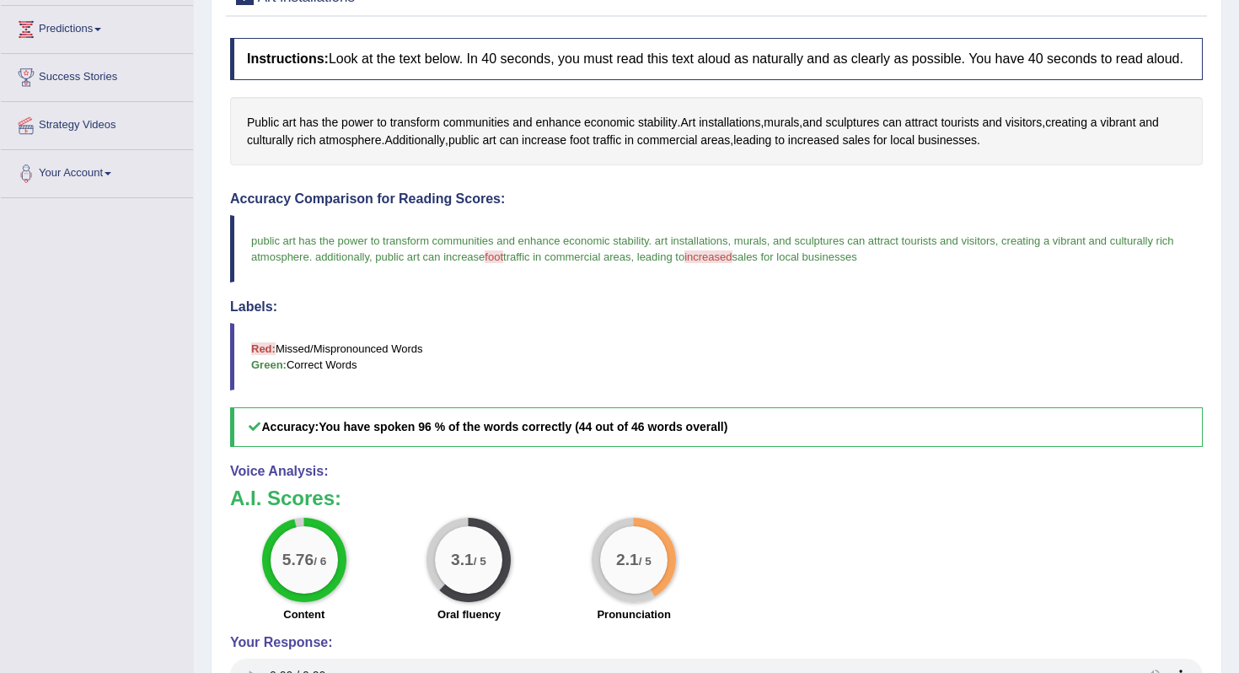
click at [911, 496] on div "Voice Analysis: A.I. Scores: 5.76 / 6 Content 3.1 / 5 Oral fluency 2.1 / 5 Pron…" at bounding box center [716, 580] width 973 height 233
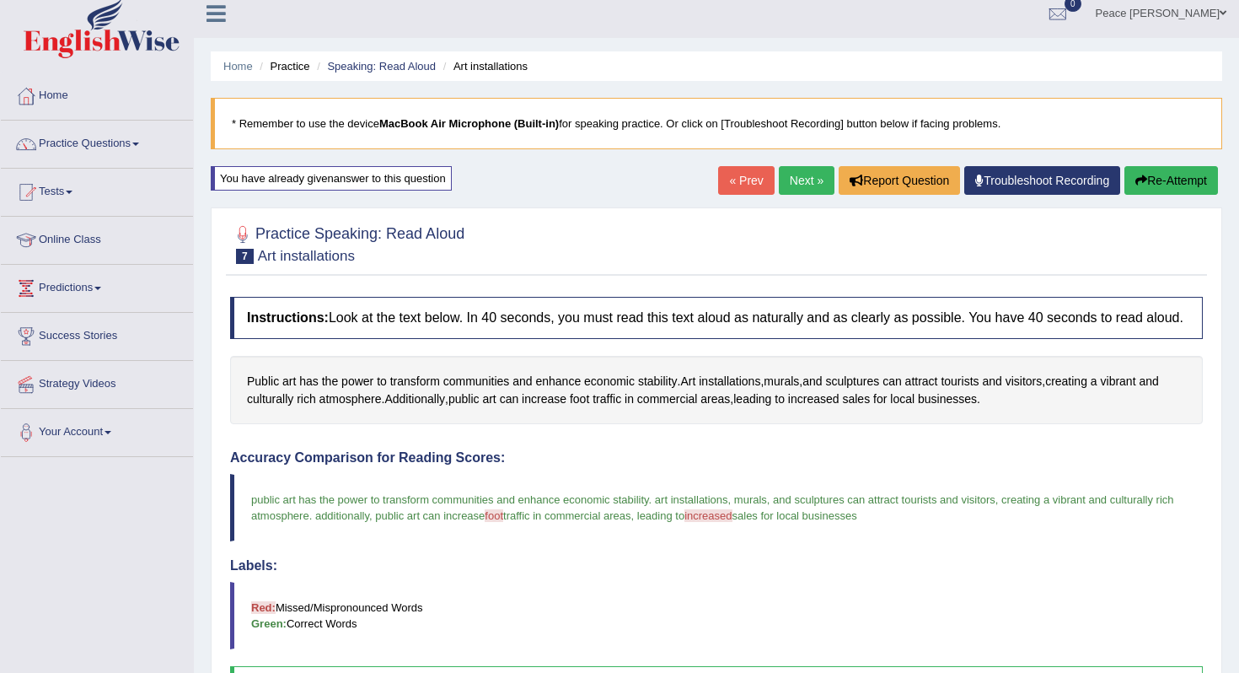
scroll to position [0, 0]
